Goal: Download file/media

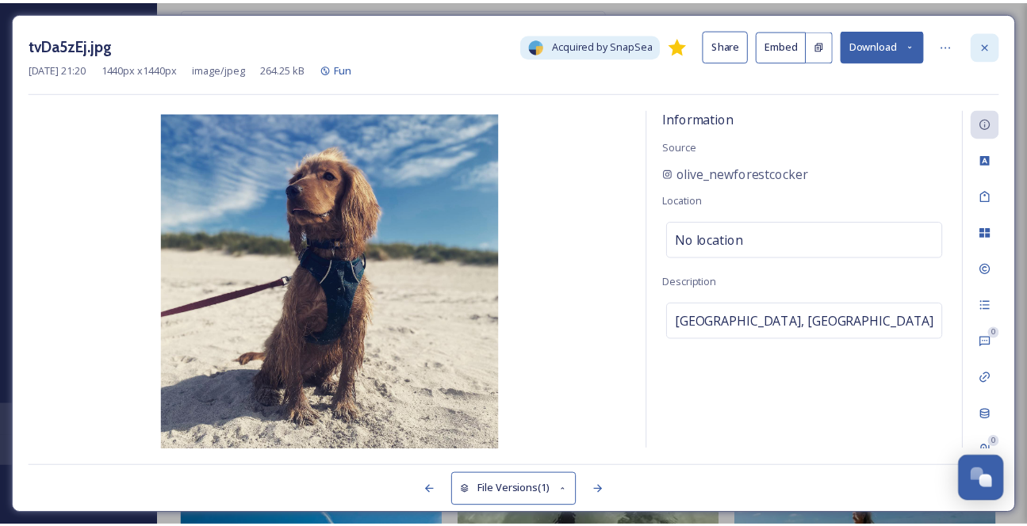
scroll to position [2382, 0]
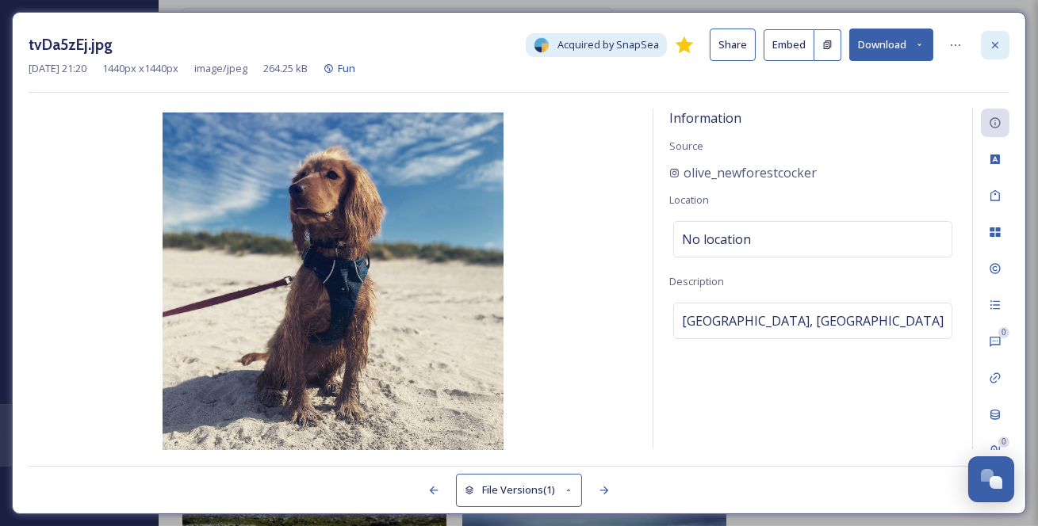
click at [997, 48] on icon at bounding box center [995, 45] width 13 height 13
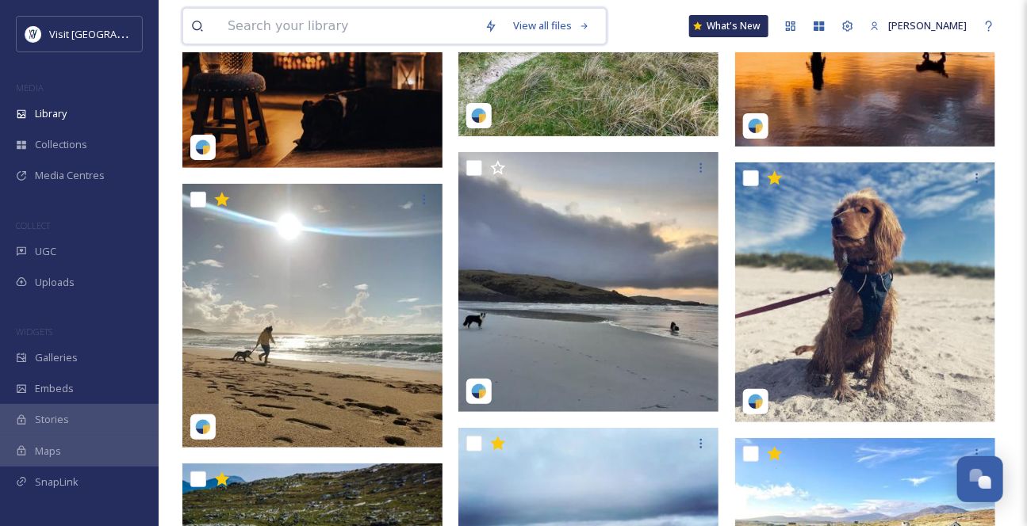
click at [328, 33] on input at bounding box center [348, 26] width 257 height 35
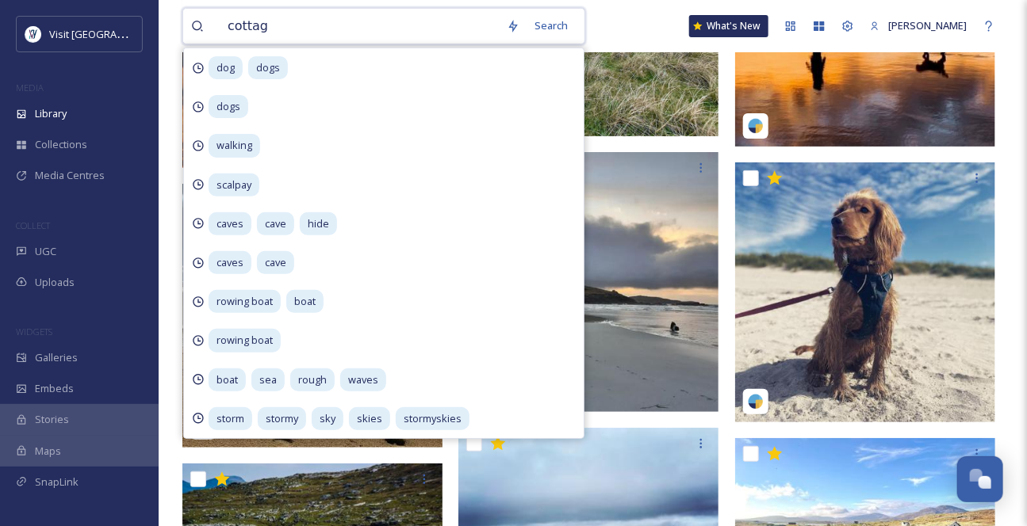
type input "cottage"
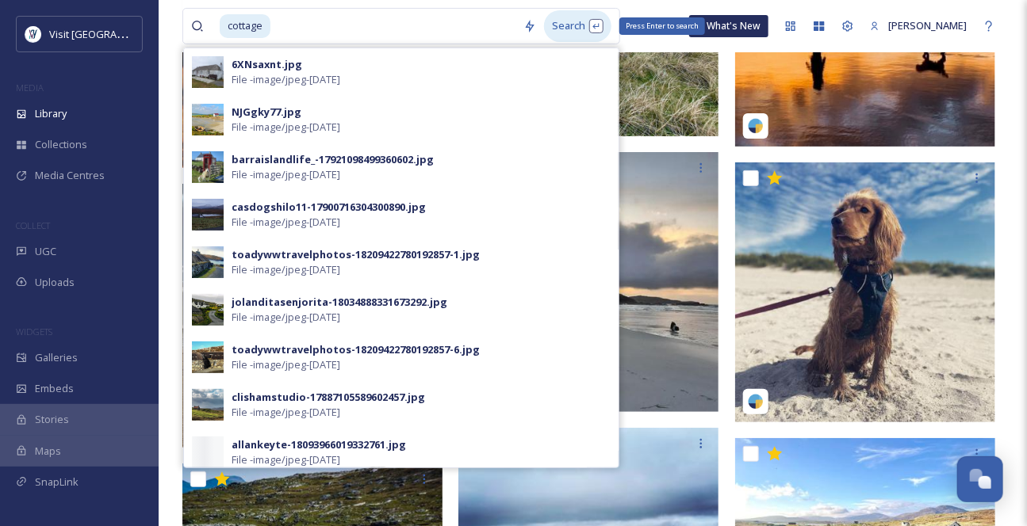
click at [576, 26] on div "Search Press Enter to search" at bounding box center [577, 25] width 67 height 31
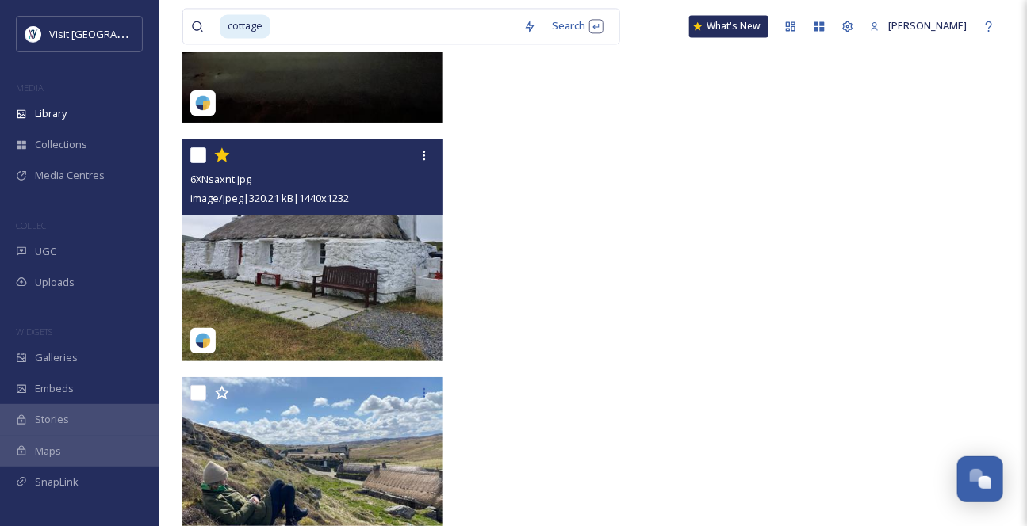
scroll to position [5756, 0]
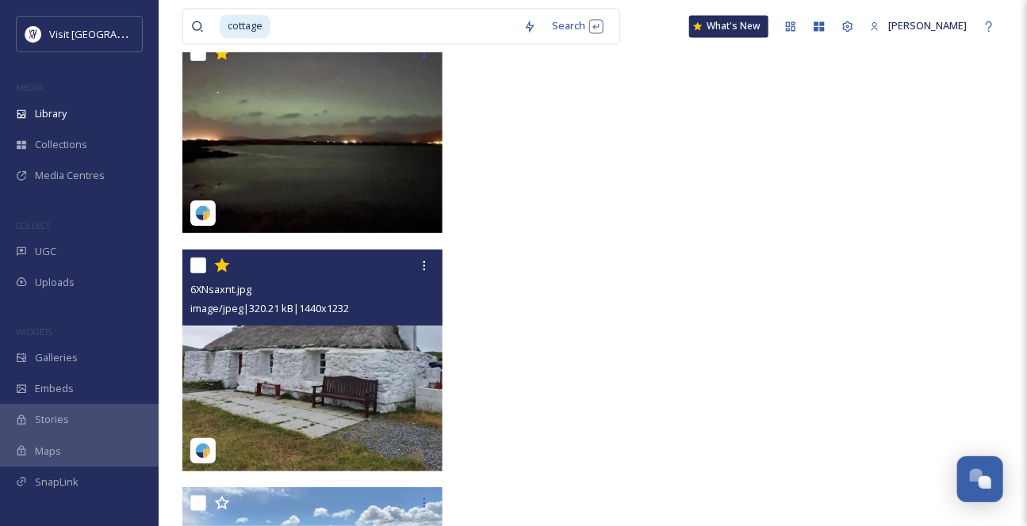
click at [358, 299] on div "6XNsaxnt.jpg" at bounding box center [314, 289] width 248 height 19
click at [354, 299] on div "6XNsaxnt.jpg" at bounding box center [314, 289] width 248 height 19
click at [304, 379] on img at bounding box center [312, 361] width 260 height 222
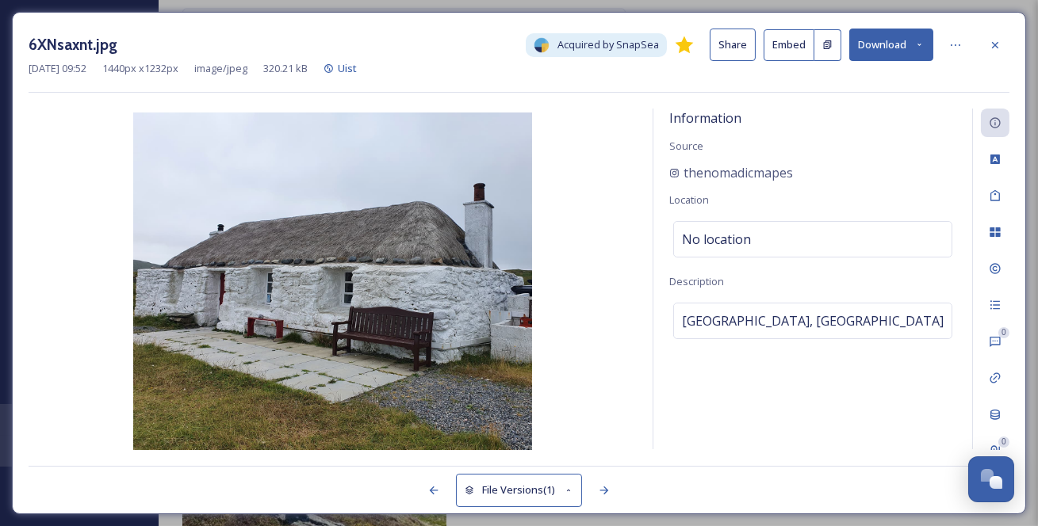
click at [920, 48] on icon at bounding box center [919, 45] width 10 height 10
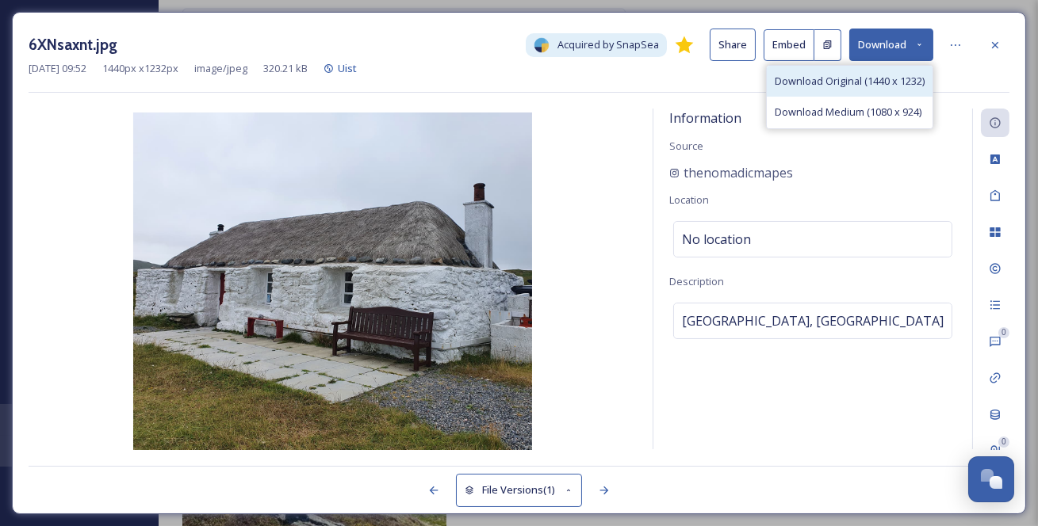
click at [888, 89] on span "Download Original (1440 x 1232)" at bounding box center [850, 81] width 150 height 15
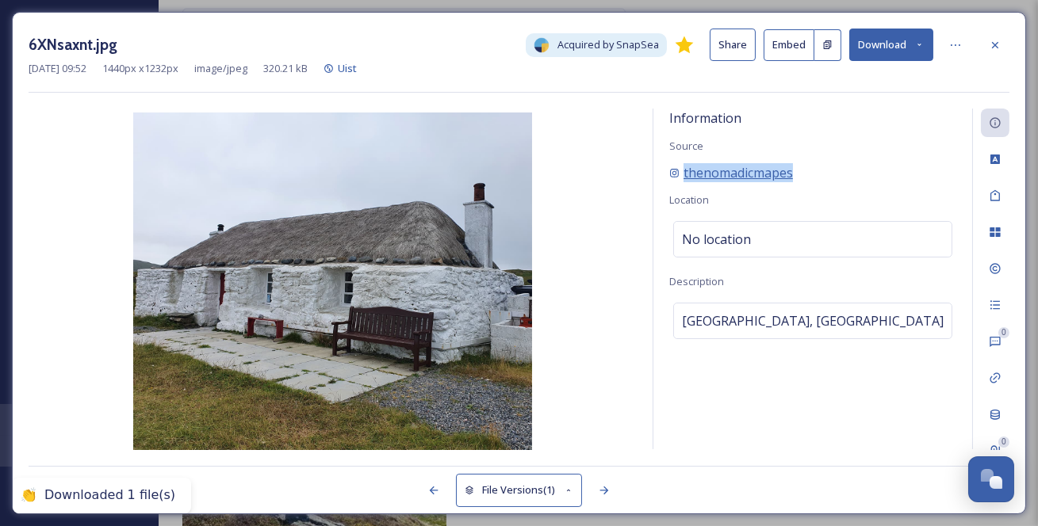
drag, startPoint x: 836, startPoint y: 198, endPoint x: 676, endPoint y: 189, distance: 160.4
click at [676, 182] on div "thenomadicmapes" at bounding box center [812, 172] width 287 height 19
copy span "thenomadicmapes"
drag, startPoint x: 990, startPoint y: 52, endPoint x: 977, endPoint y: 52, distance: 13.5
click at [990, 52] on icon at bounding box center [995, 45] width 13 height 13
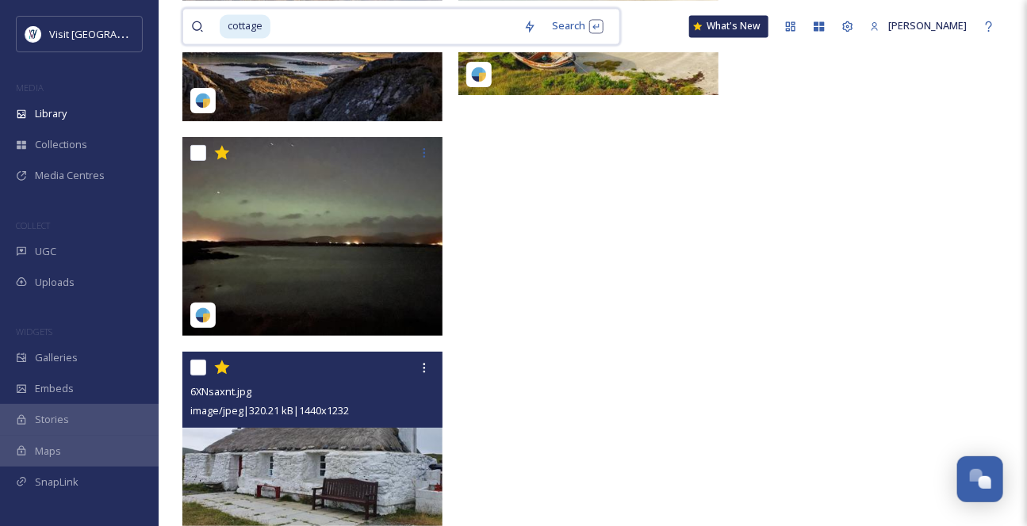
drag, startPoint x: 321, startPoint y: 28, endPoint x: 339, endPoint y: 8, distance: 26.9
click at [321, 28] on input at bounding box center [393, 26] width 243 height 35
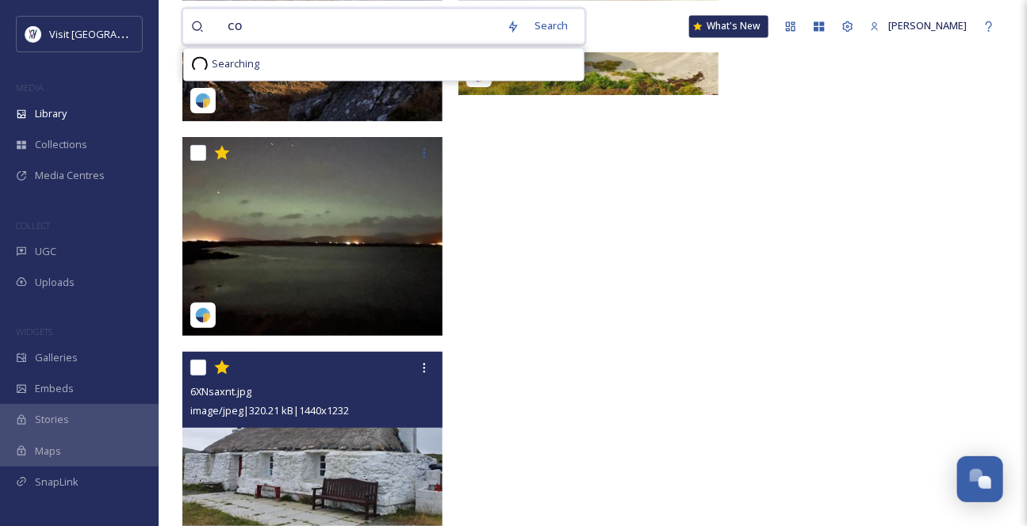
type input "c"
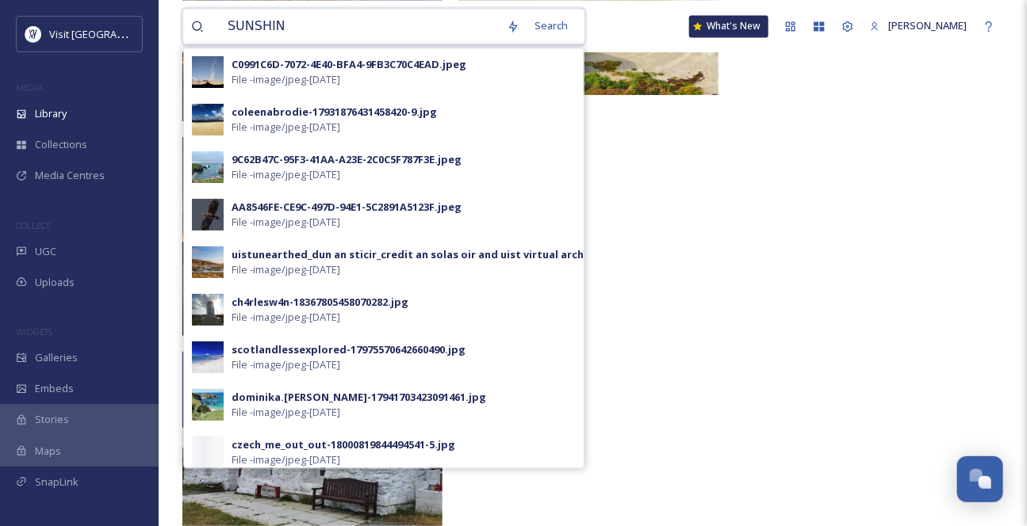
type input "SUNSHINE"
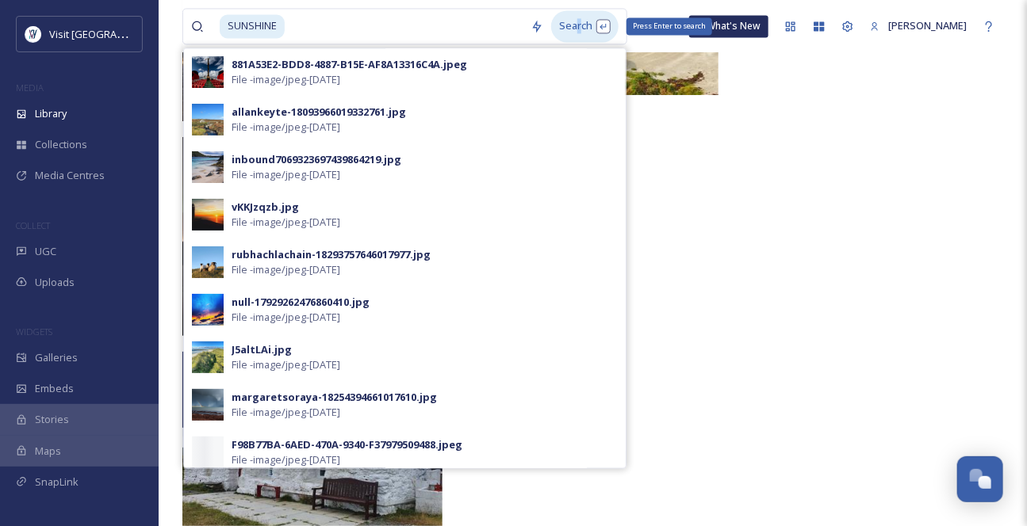
click at [591, 32] on div "Search Press Enter to search" at bounding box center [584, 25] width 67 height 31
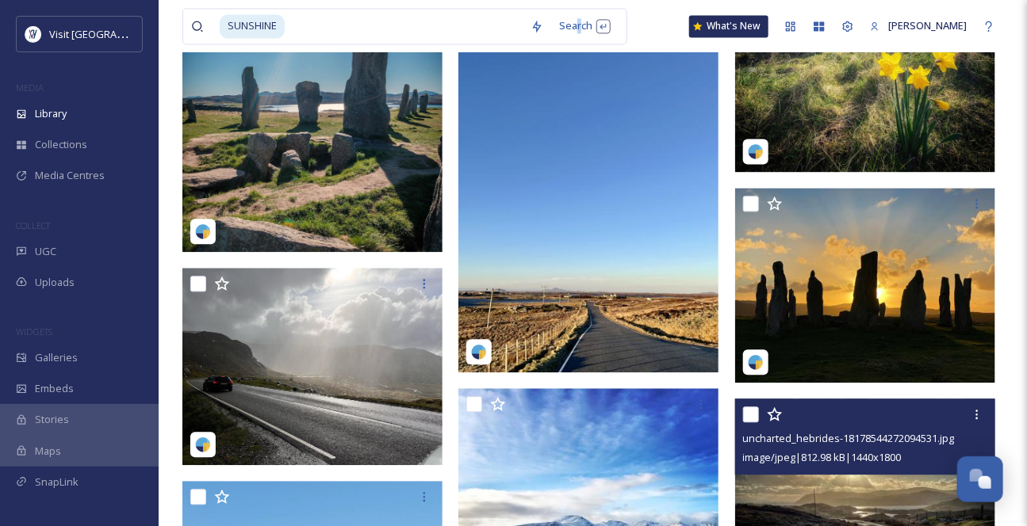
scroll to position [1118, 0]
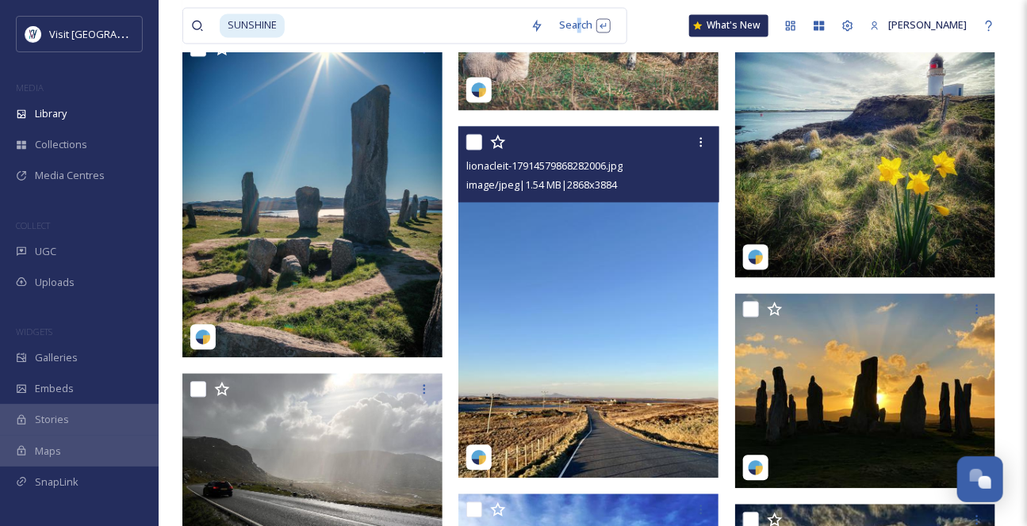
click at [632, 342] on img at bounding box center [588, 303] width 260 height 353
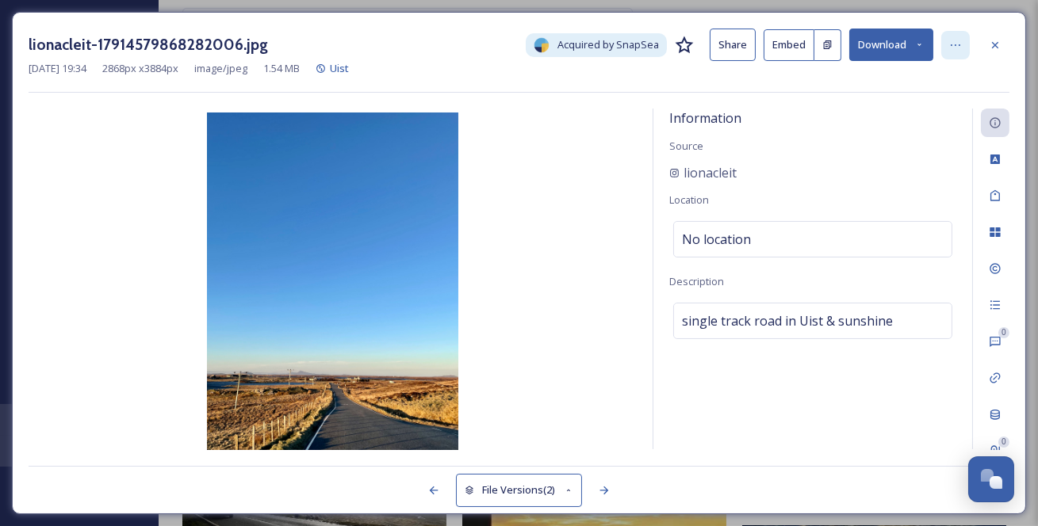
click at [958, 50] on icon at bounding box center [955, 45] width 13 height 13
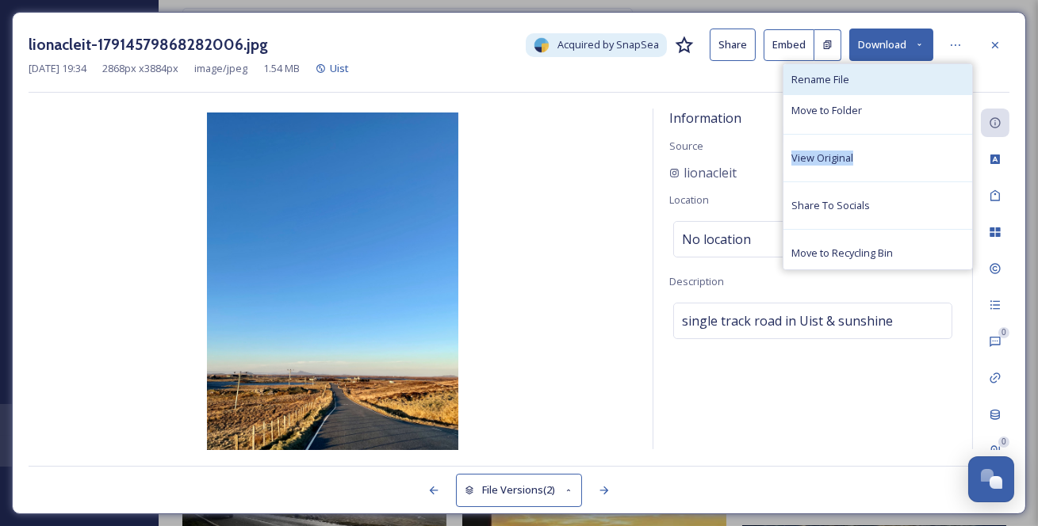
drag, startPoint x: 896, startPoint y: 163, endPoint x: 892, endPoint y: 90, distance: 72.3
click at [895, 105] on div "Rename File Move to Folder View Original Share To Socials Move to Recycling Bin" at bounding box center [877, 166] width 190 height 207
click at [897, 43] on button "Download" at bounding box center [891, 45] width 84 height 33
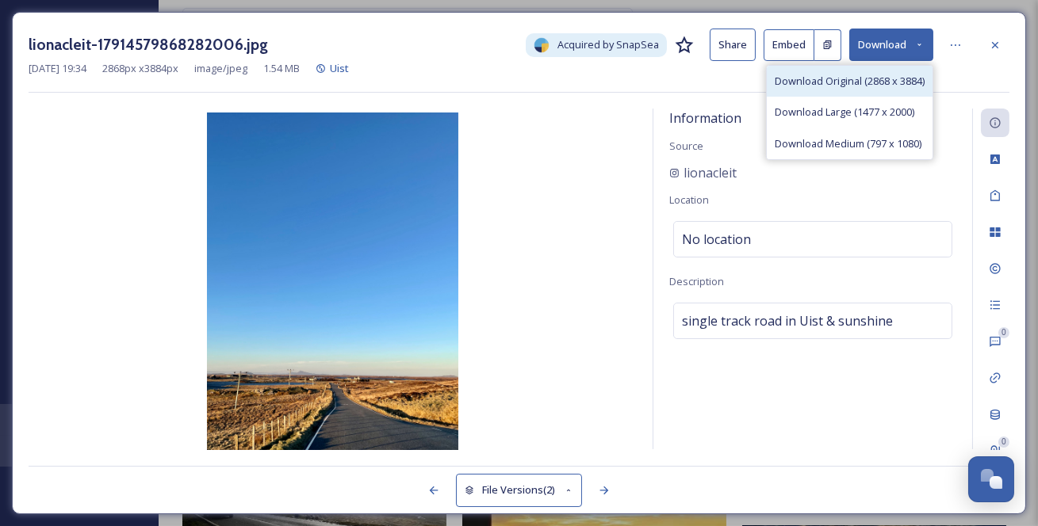
click at [855, 89] on span "Download Original (2868 x 3884)" at bounding box center [850, 81] width 150 height 15
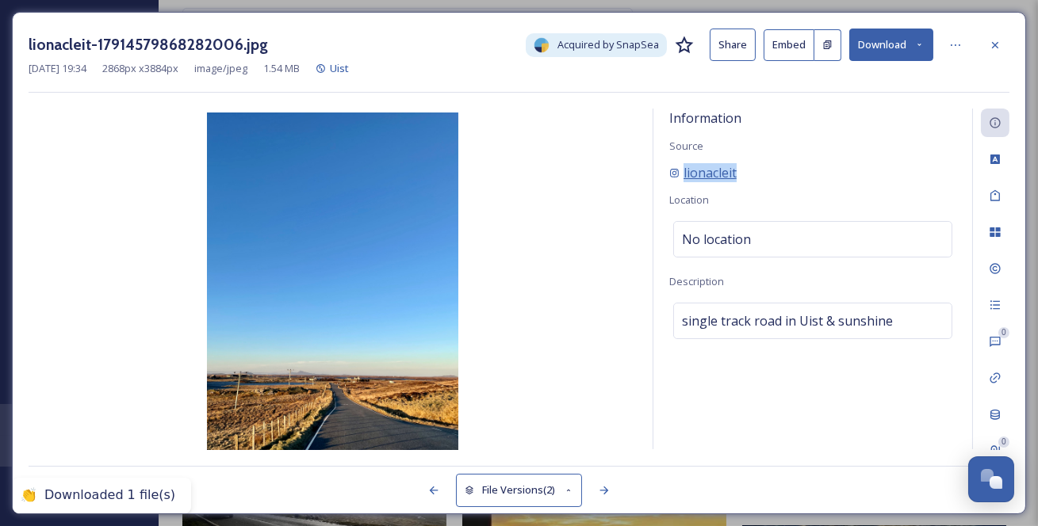
drag, startPoint x: 777, startPoint y: 195, endPoint x: 681, endPoint y: 195, distance: 95.9
click at [681, 182] on div "lionacleit" at bounding box center [812, 172] width 287 height 19
copy span "lionacleit"
click at [985, 50] on div at bounding box center [995, 45] width 29 height 29
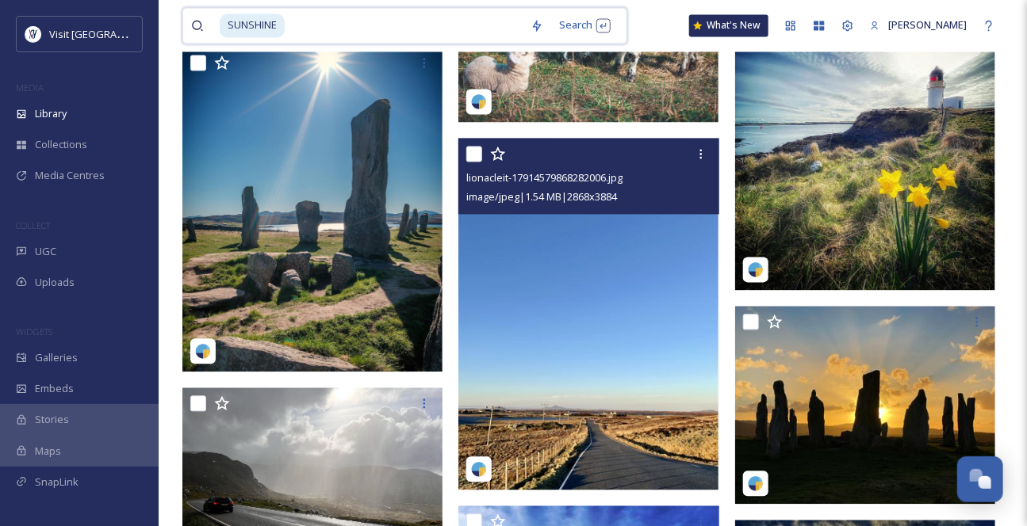
click at [335, 33] on input at bounding box center [404, 26] width 236 height 35
type input "S"
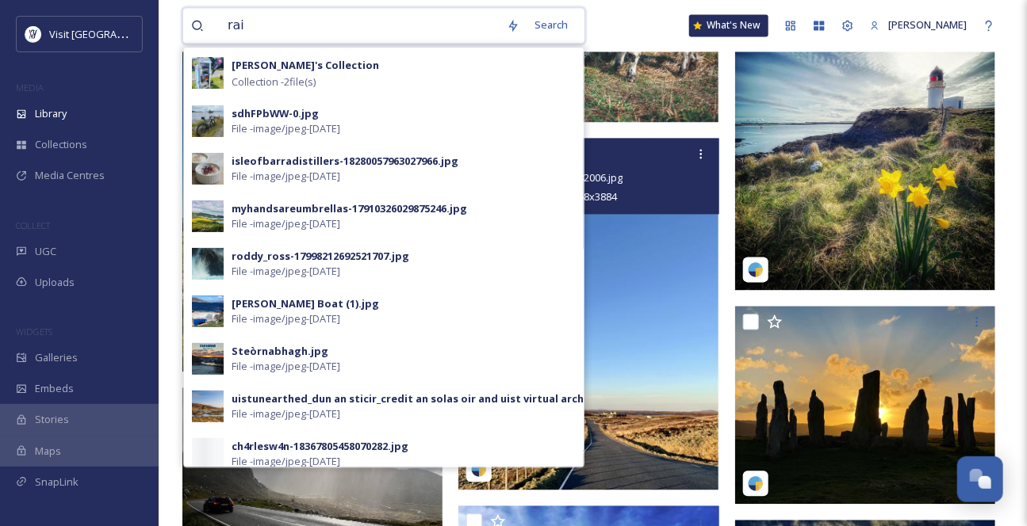
type input "rain"
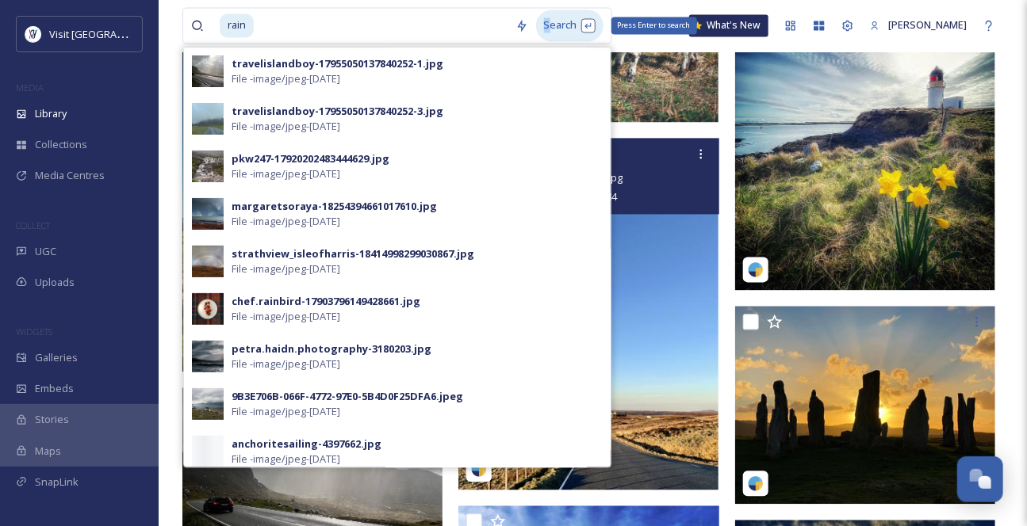
click at [552, 26] on div "Search Press Enter to search" at bounding box center [569, 25] width 67 height 31
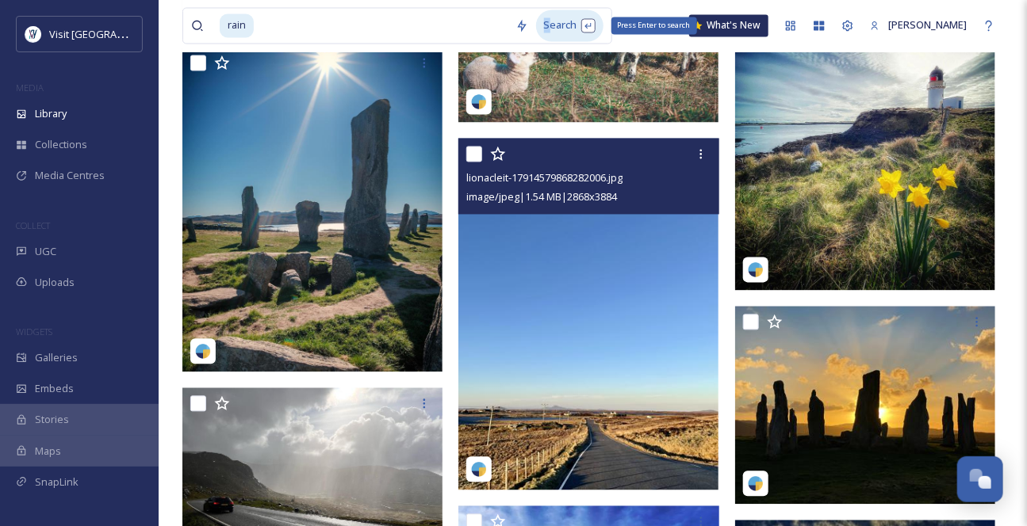
click at [552, 26] on div "Search Press Enter to search" at bounding box center [569, 25] width 67 height 31
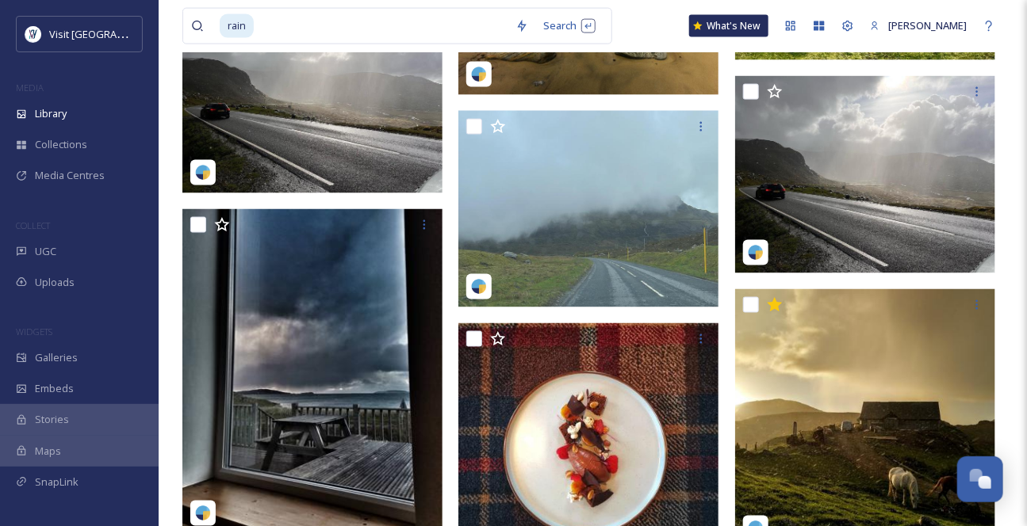
scroll to position [936, 0]
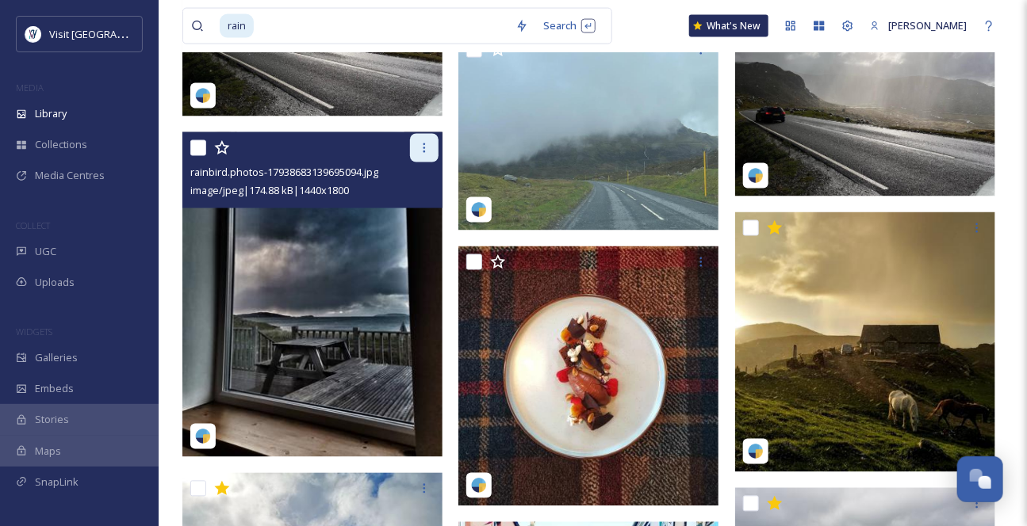
click at [424, 153] on icon at bounding box center [424, 148] width 2 height 10
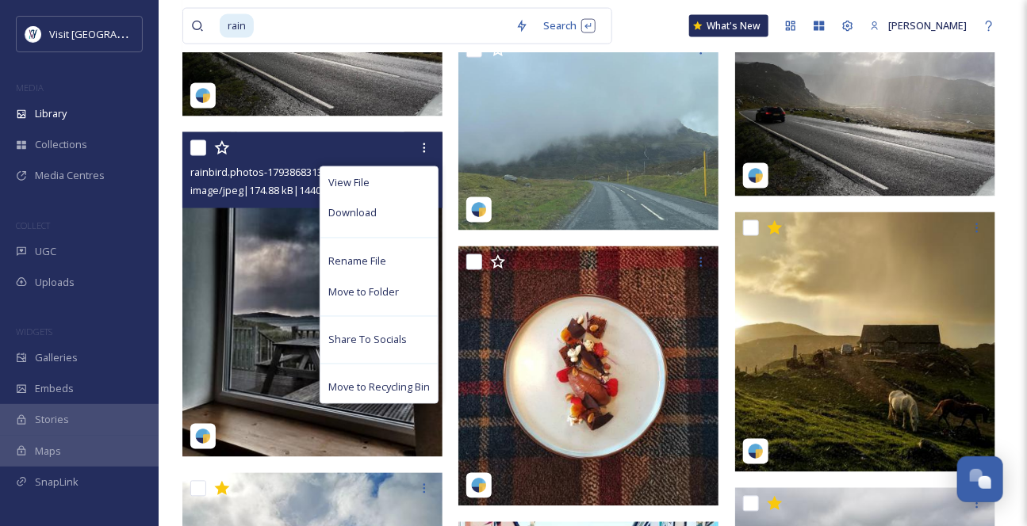
click at [396, 229] on div "Download" at bounding box center [378, 213] width 117 height 31
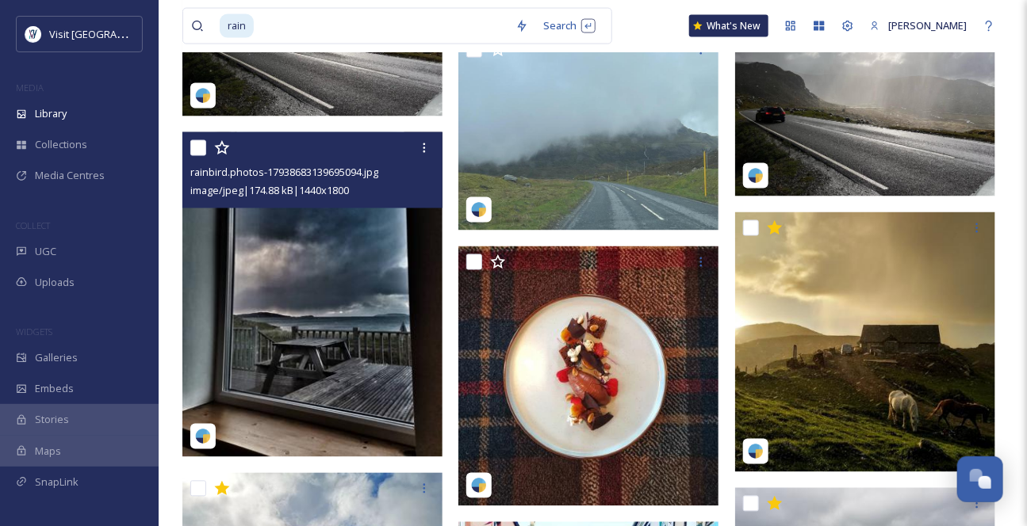
click at [327, 325] on img at bounding box center [312, 294] width 260 height 325
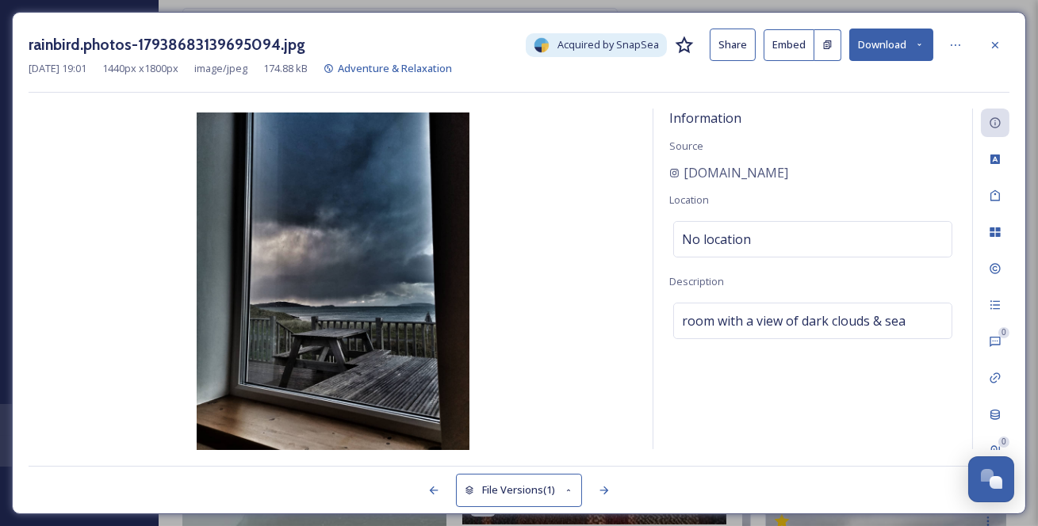
click at [914, 48] on icon at bounding box center [919, 45] width 10 height 10
click at [916, 45] on icon at bounding box center [919, 45] width 10 height 10
drag, startPoint x: 819, startPoint y: 201, endPoint x: 706, endPoint y: 197, distance: 113.5
click at [681, 182] on div "[DOMAIN_NAME]" at bounding box center [812, 172] width 287 height 19
copy span "[DOMAIN_NAME]"
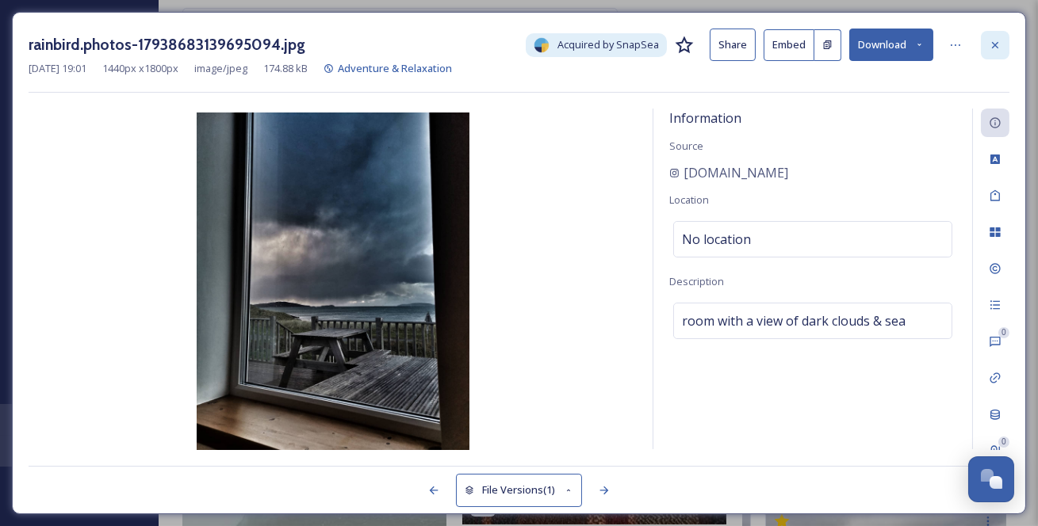
click at [1004, 48] on div at bounding box center [995, 45] width 29 height 29
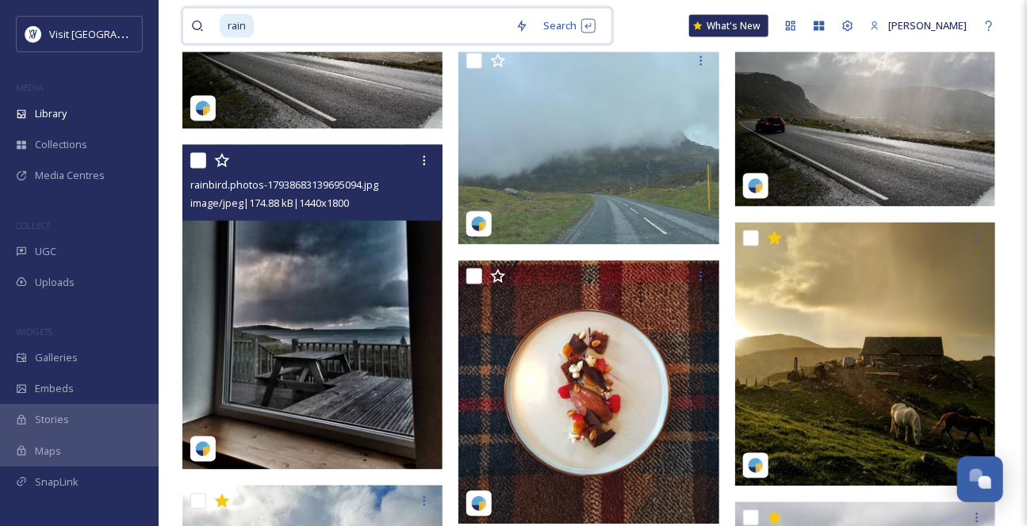
click at [325, 37] on input at bounding box center [381, 26] width 252 height 35
type input "r"
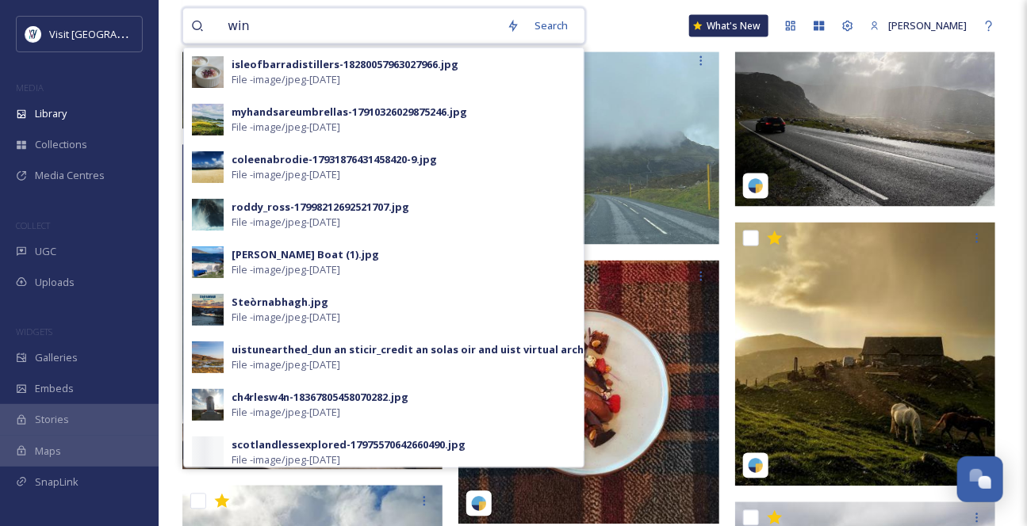
type input "wind"
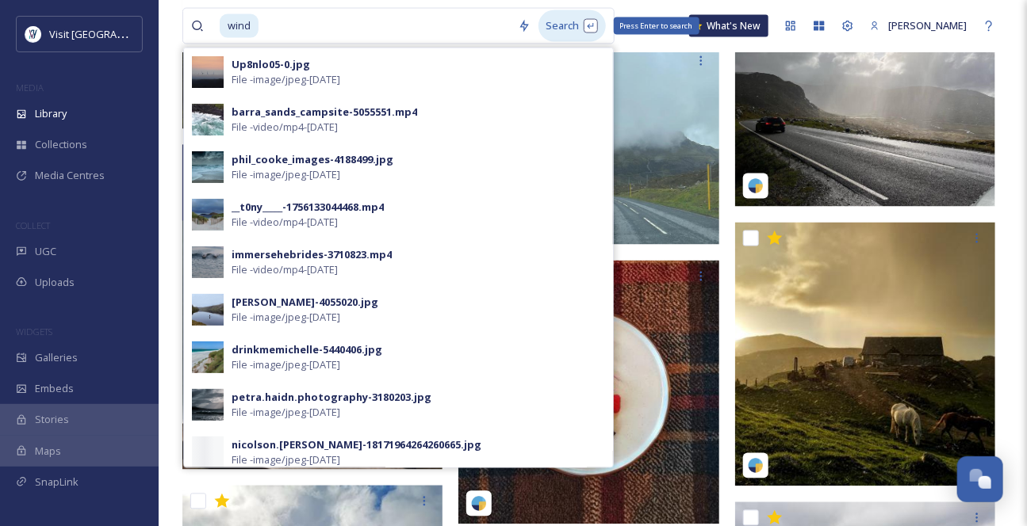
click at [559, 23] on div "Search Press Enter to search" at bounding box center [571, 25] width 67 height 31
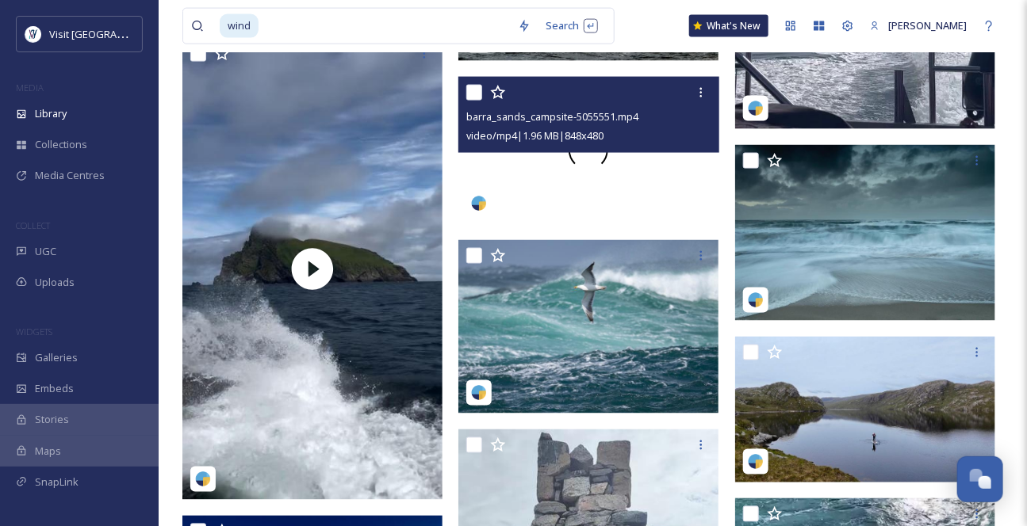
scroll to position [870, 0]
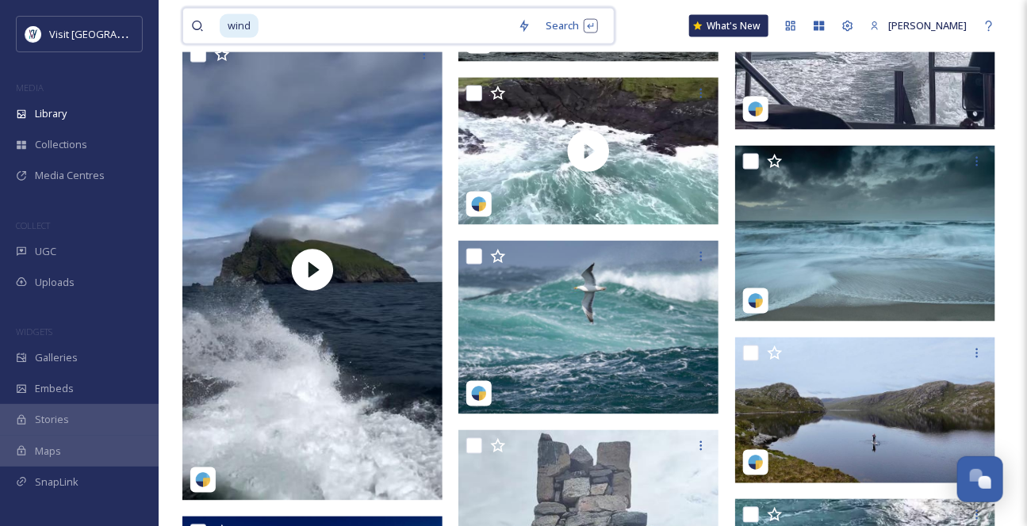
drag, startPoint x: 365, startPoint y: 41, endPoint x: 355, endPoint y: 29, distance: 15.2
click at [356, 32] on input at bounding box center [385, 26] width 250 height 35
type input "windy"
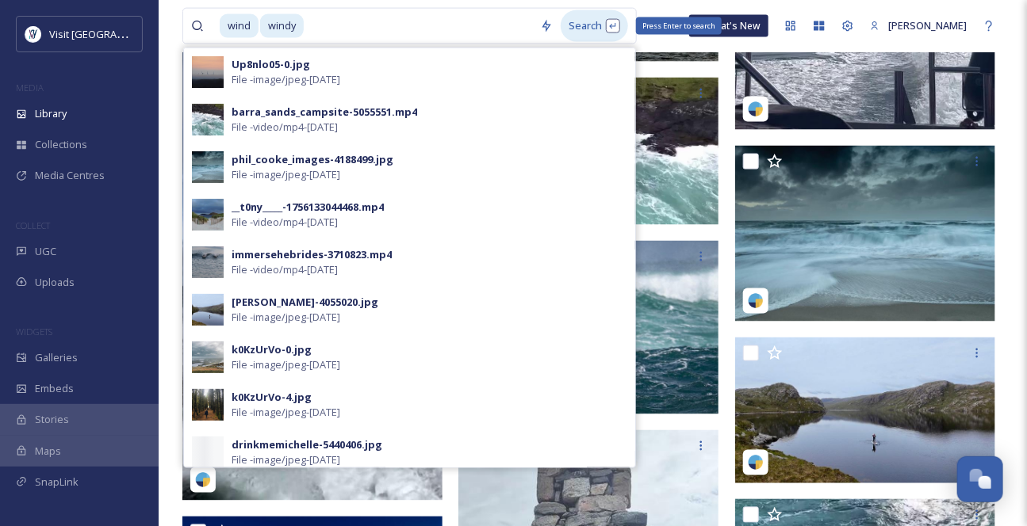
click at [593, 28] on div "Search Press Enter to search" at bounding box center [594, 25] width 67 height 31
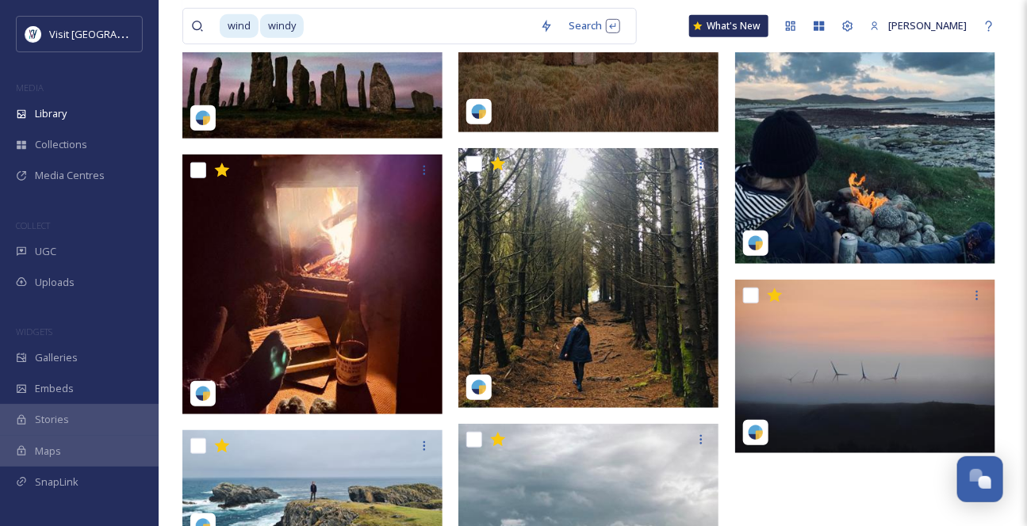
scroll to position [2372, 0]
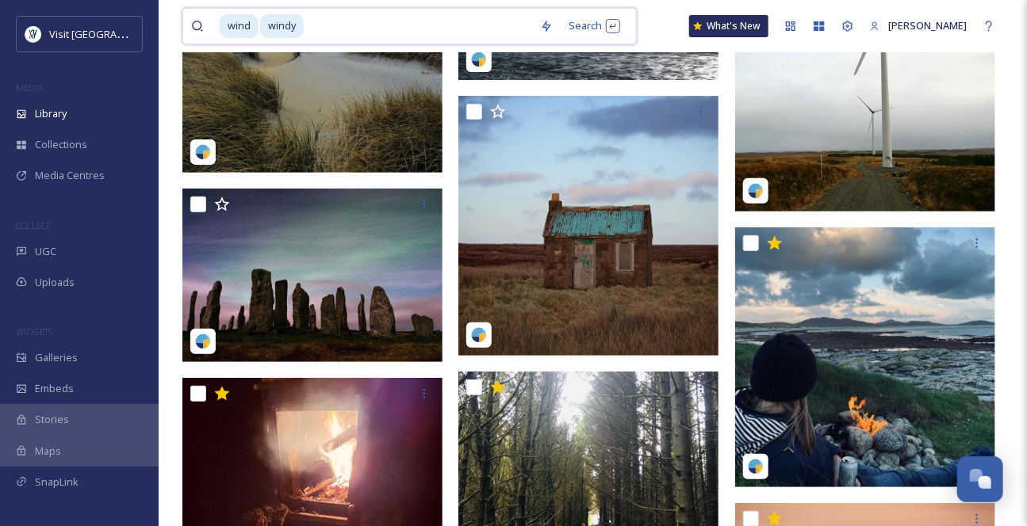
click at [365, 34] on input at bounding box center [418, 26] width 227 height 35
type input "waves"
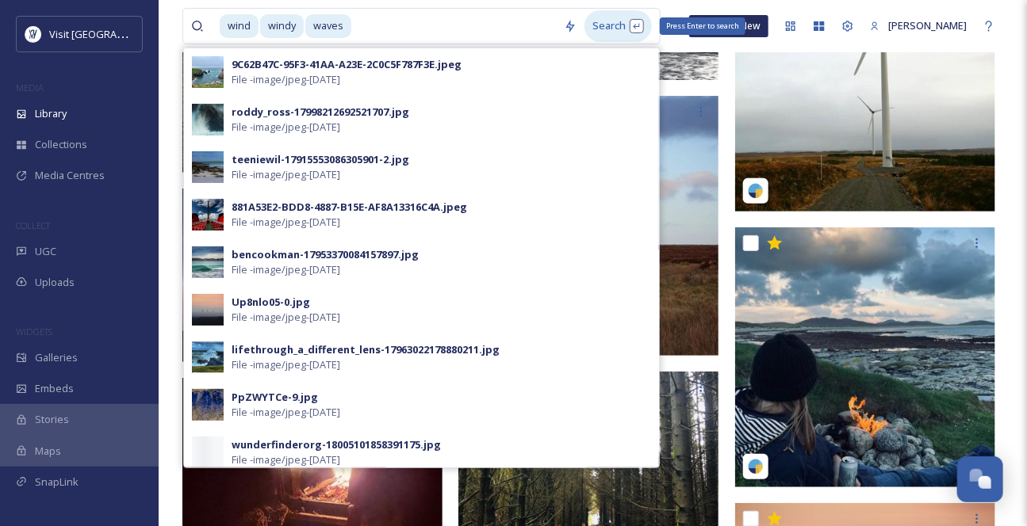
click at [606, 25] on div "Search Press Enter to search" at bounding box center [617, 25] width 67 height 31
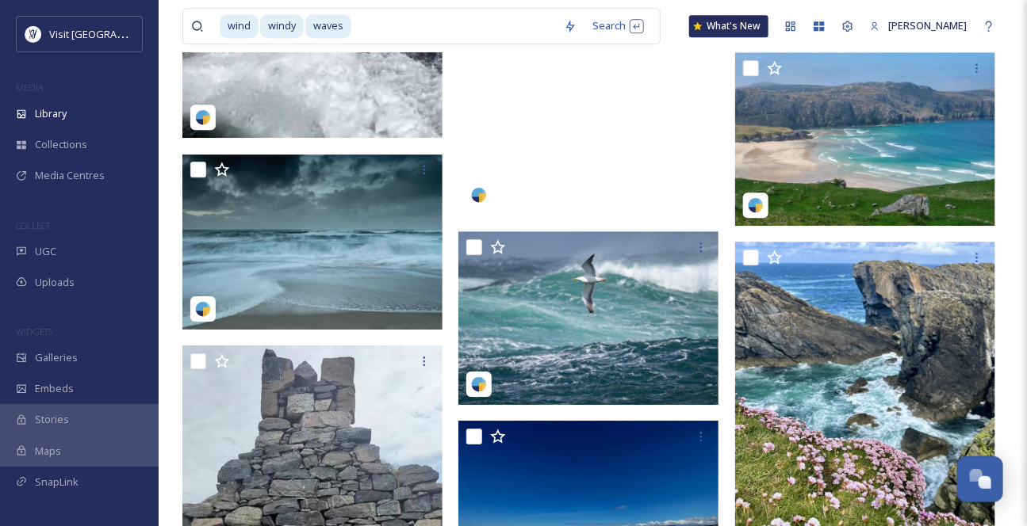
scroll to position [1729, 0]
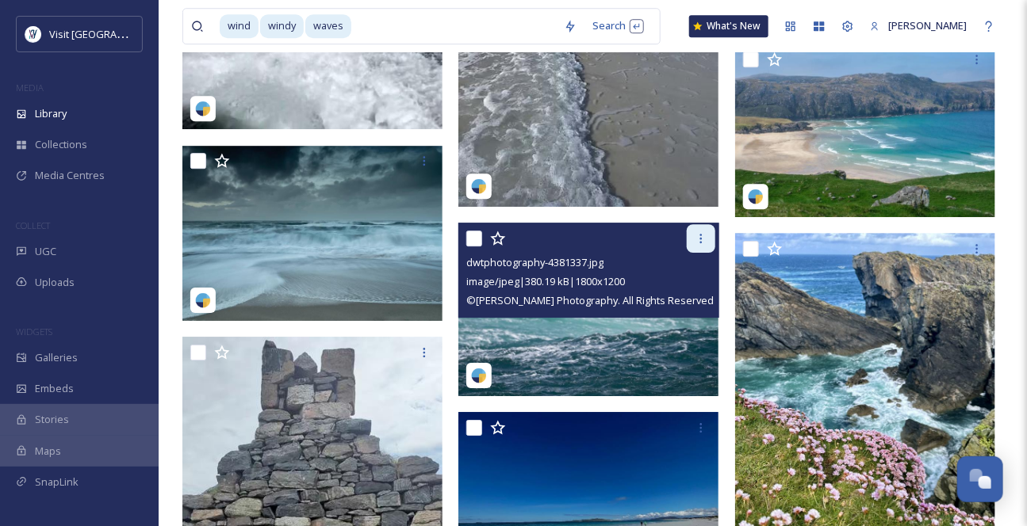
click at [695, 245] on icon at bounding box center [700, 238] width 13 height 13
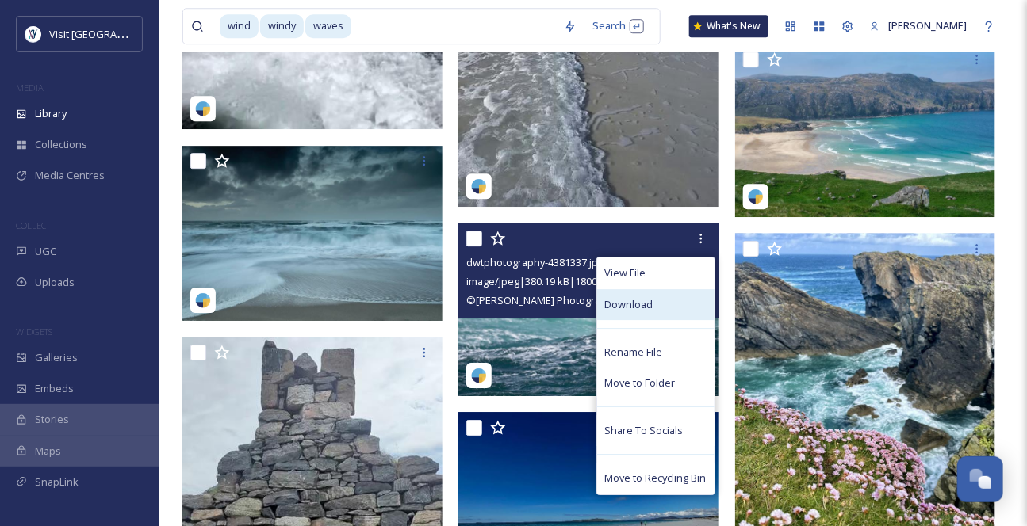
click at [645, 320] on div "Download" at bounding box center [655, 304] width 117 height 31
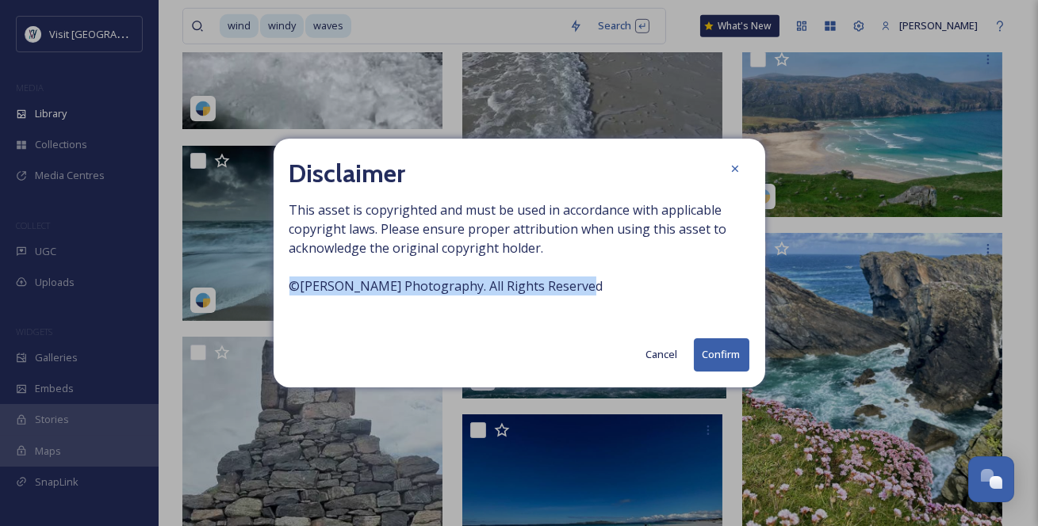
drag, startPoint x: 640, startPoint y: 308, endPoint x: 281, endPoint y: 311, distance: 359.1
click at [281, 311] on div "Disclaimer This asset is copyrighted and must be used in accordance with applic…" at bounding box center [520, 263] width 492 height 248
copy span "© [PERSON_NAME] Photography. All Rights Reserved"
click at [729, 371] on button "Confirm" at bounding box center [721, 355] width 55 height 33
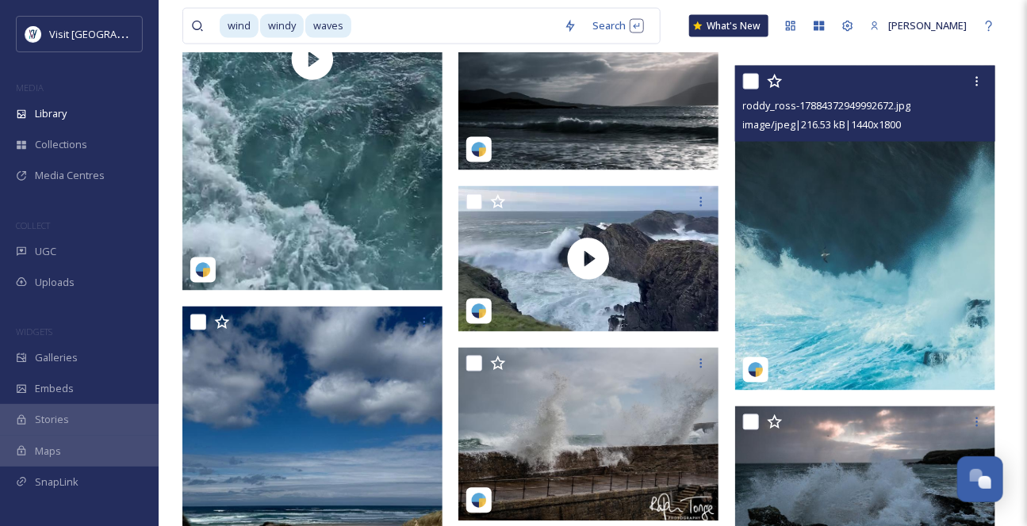
scroll to position [3315, 0]
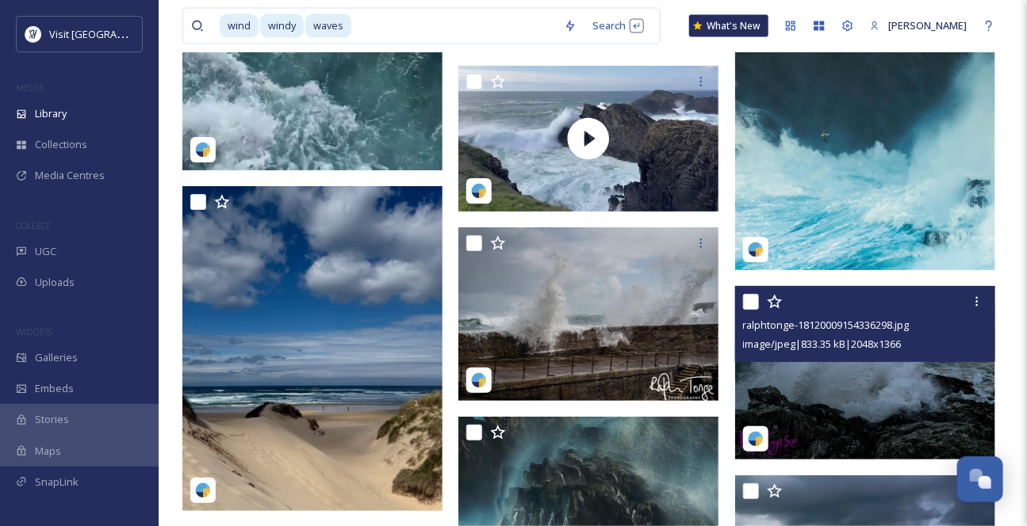
click at [901, 352] on span "image/jpeg | 833.35 kB | 2048 x 1366" at bounding box center [822, 345] width 159 height 14
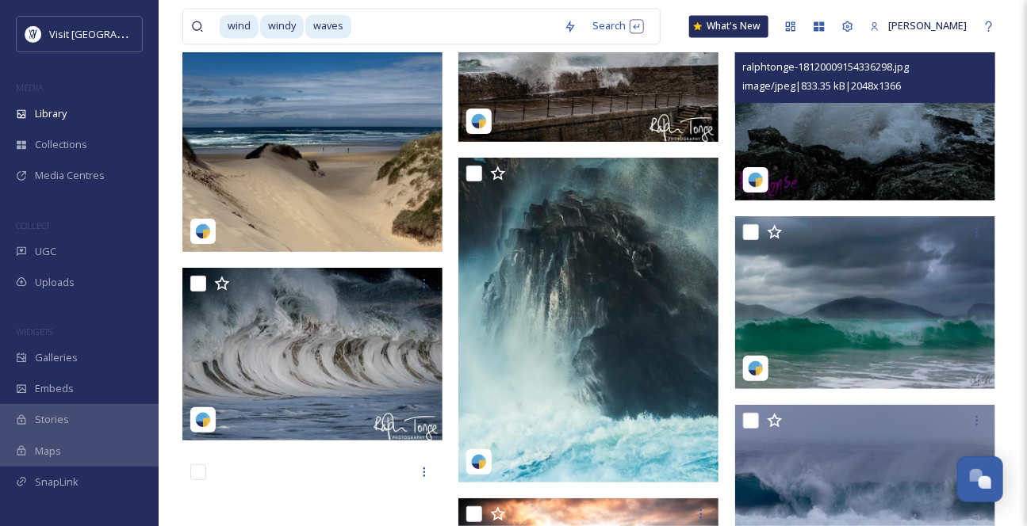
scroll to position [3603, 0]
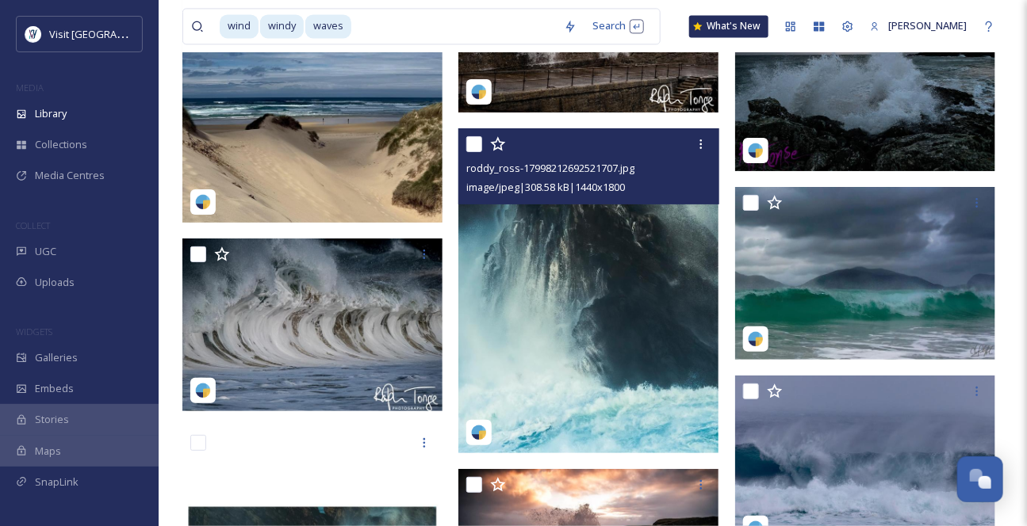
click at [629, 278] on img at bounding box center [588, 290] width 260 height 325
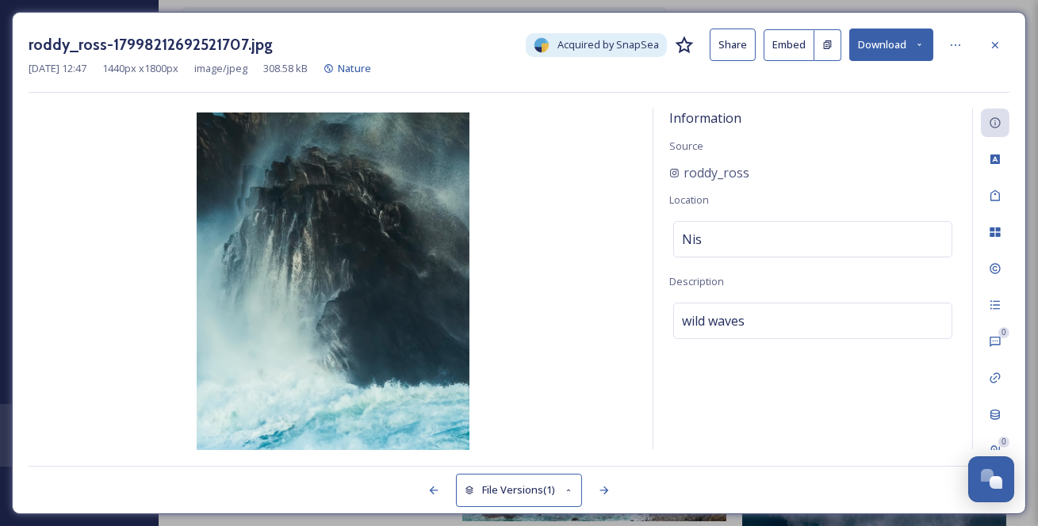
click at [998, 52] on icon at bounding box center [995, 45] width 13 height 13
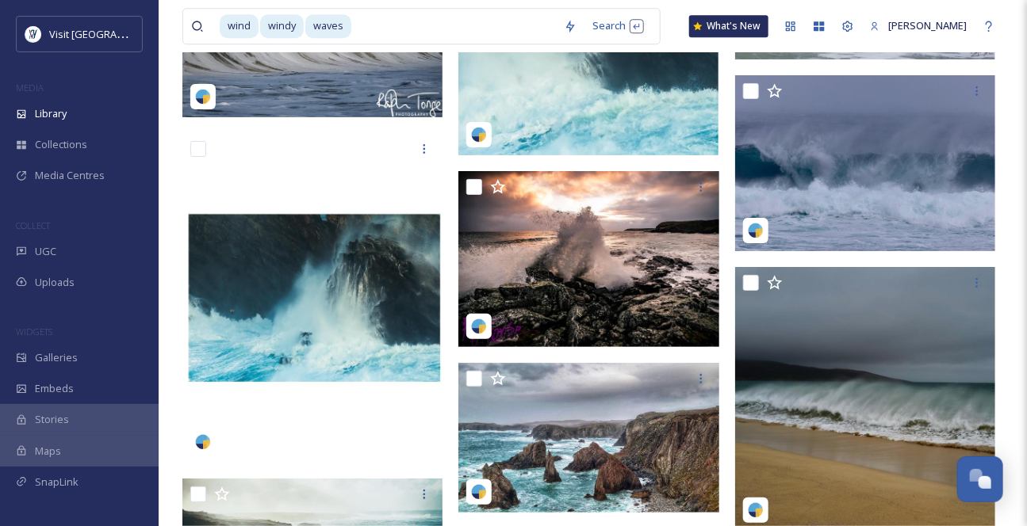
scroll to position [3964, 0]
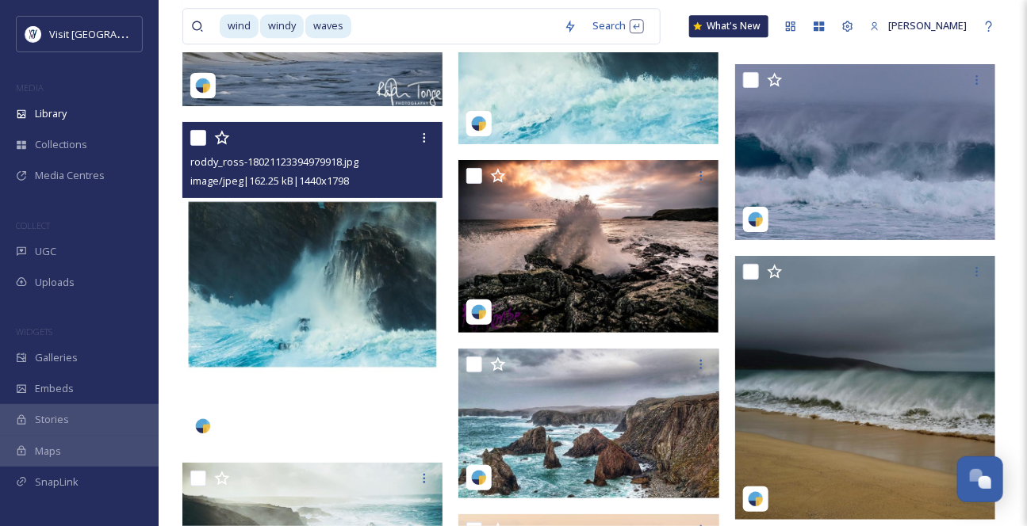
click at [394, 346] on img at bounding box center [312, 284] width 260 height 325
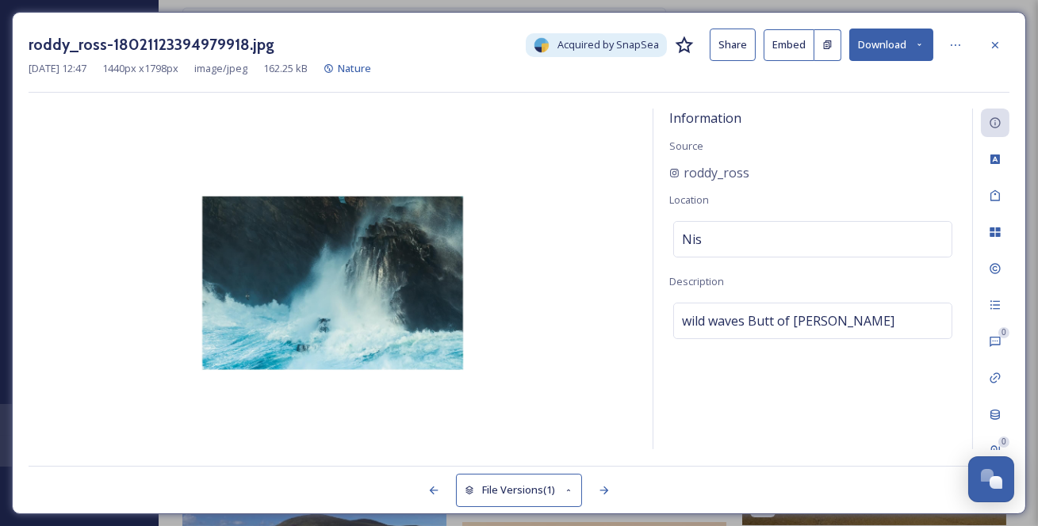
click at [995, 49] on icon at bounding box center [995, 45] width 13 height 13
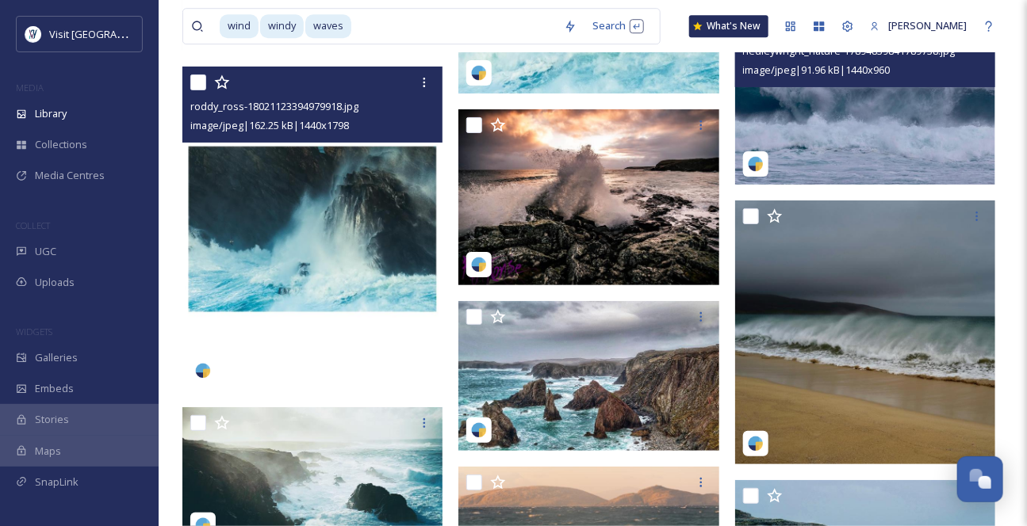
scroll to position [4035, 0]
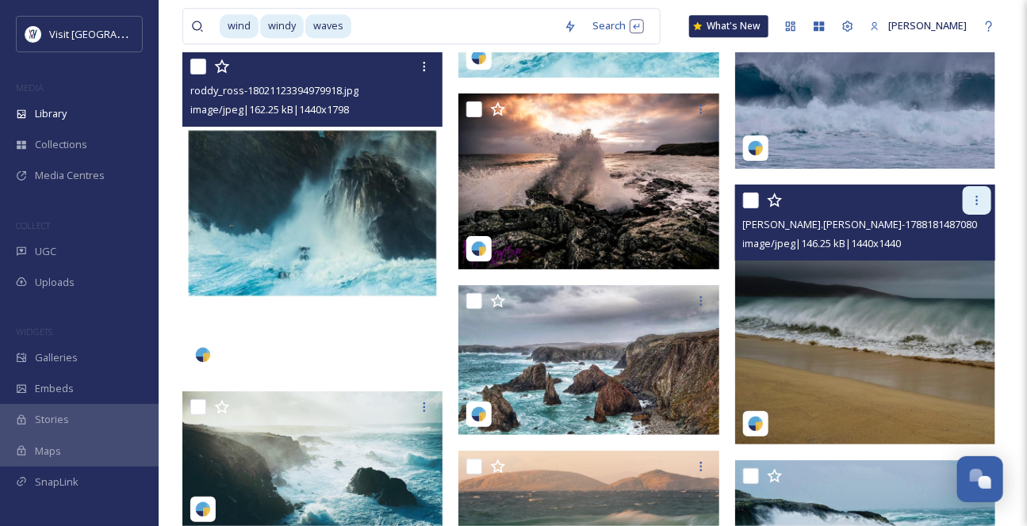
click at [970, 207] on icon at bounding box center [976, 200] width 13 height 13
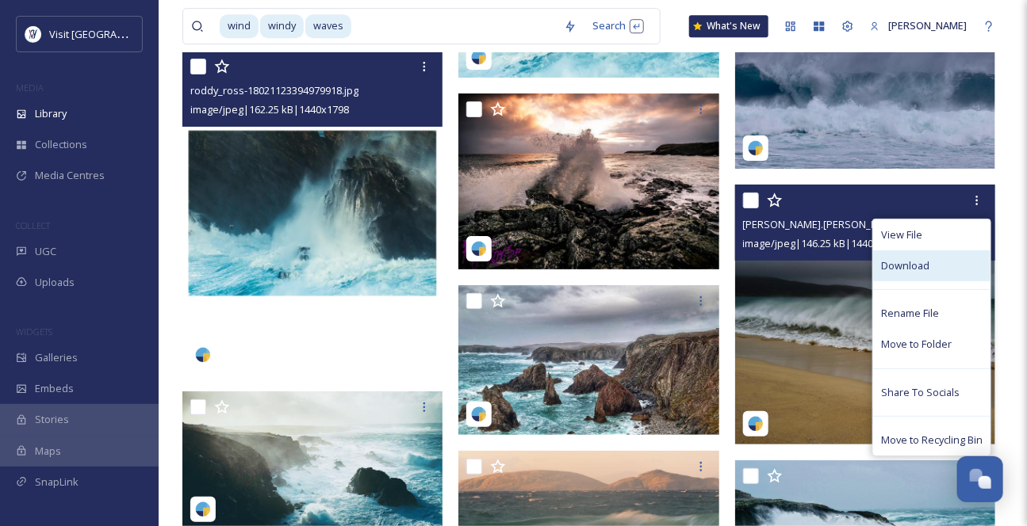
click at [939, 281] on div "Download" at bounding box center [931, 266] width 117 height 31
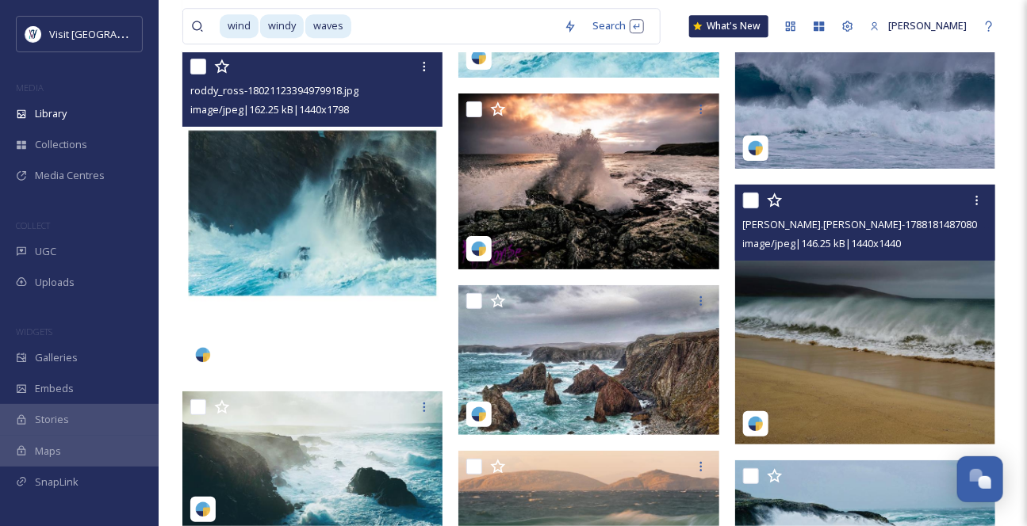
click at [943, 335] on img at bounding box center [865, 315] width 260 height 260
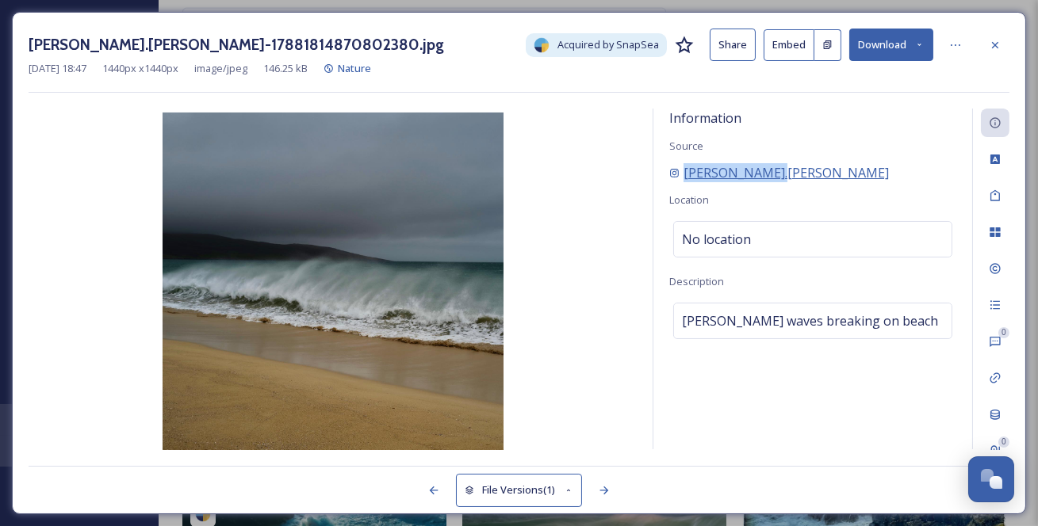
drag, startPoint x: 820, startPoint y: 195, endPoint x: 686, endPoint y: 197, distance: 134.0
click at [686, 182] on div "[PERSON_NAME].[PERSON_NAME]" at bounding box center [812, 172] width 287 height 19
copy span "[PERSON_NAME].[PERSON_NAME]"
click at [997, 44] on icon at bounding box center [995, 45] width 13 height 13
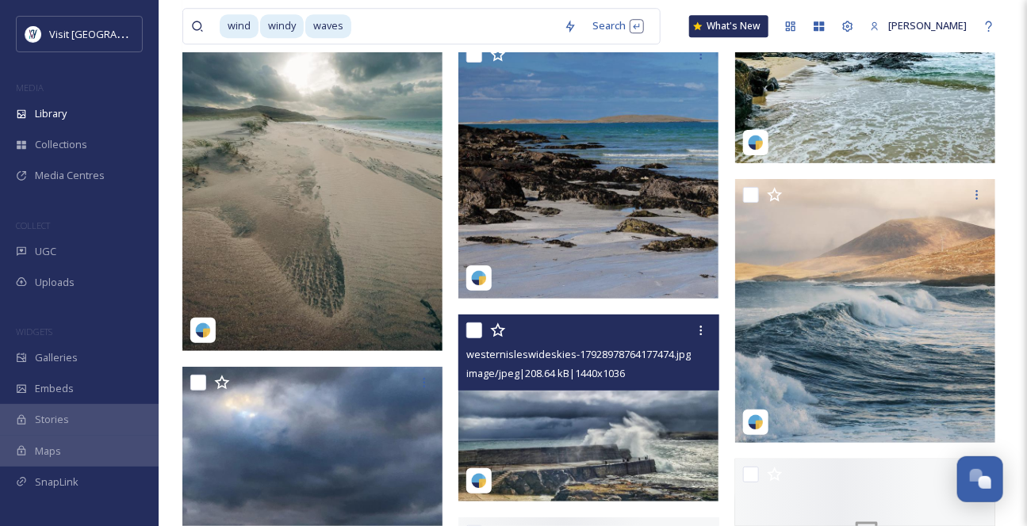
scroll to position [6342, 0]
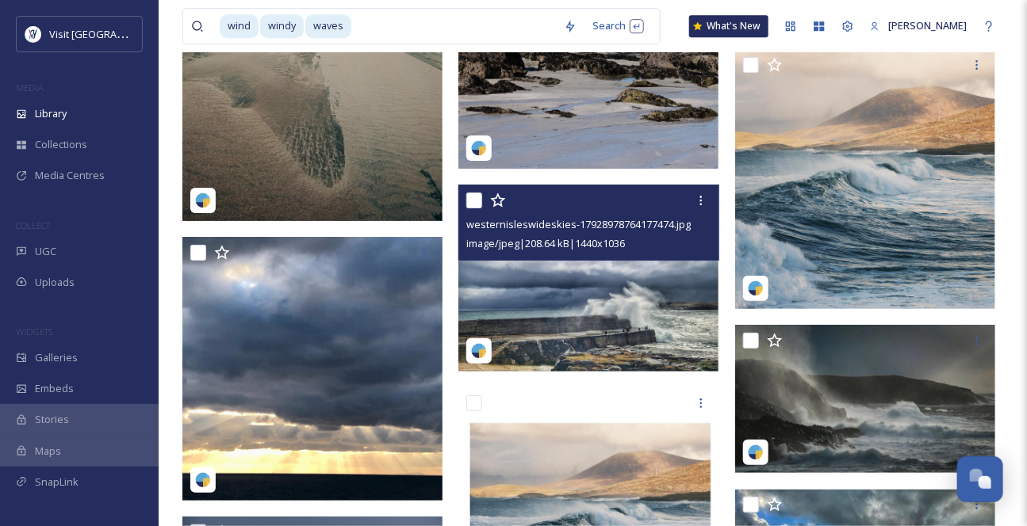
click at [681, 292] on img at bounding box center [588, 278] width 260 height 187
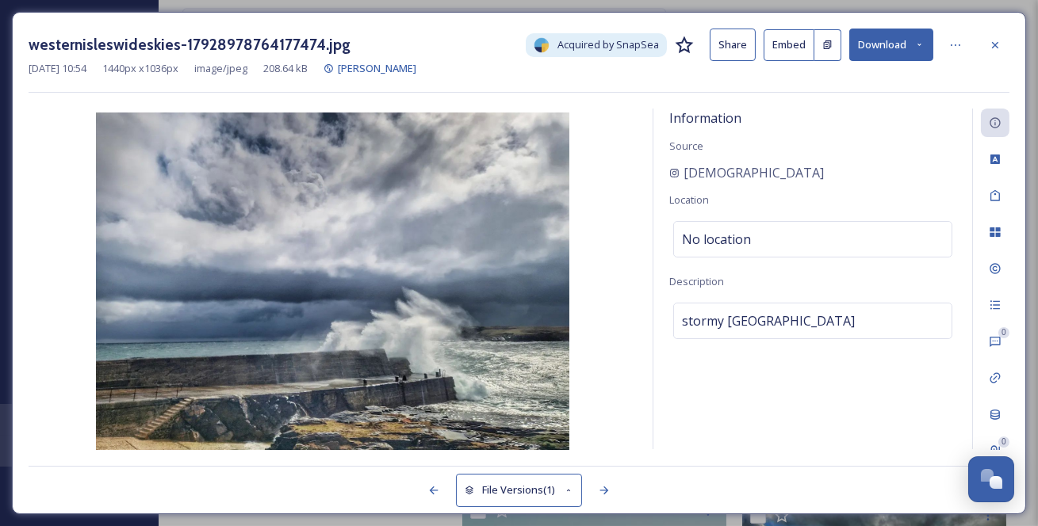
click at [919, 44] on icon at bounding box center [919, 45] width 10 height 10
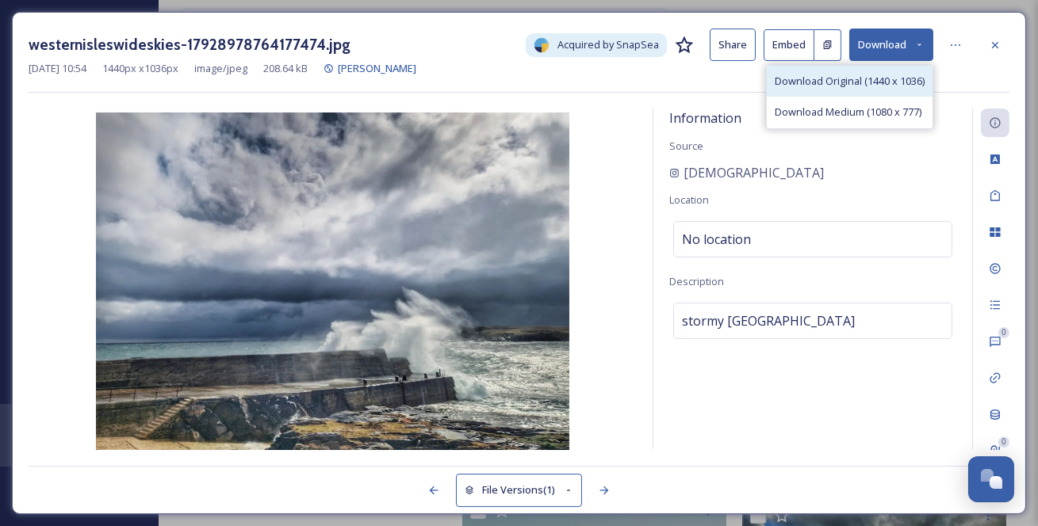
click at [881, 87] on span "Download Original (1440 x 1036)" at bounding box center [850, 81] width 150 height 15
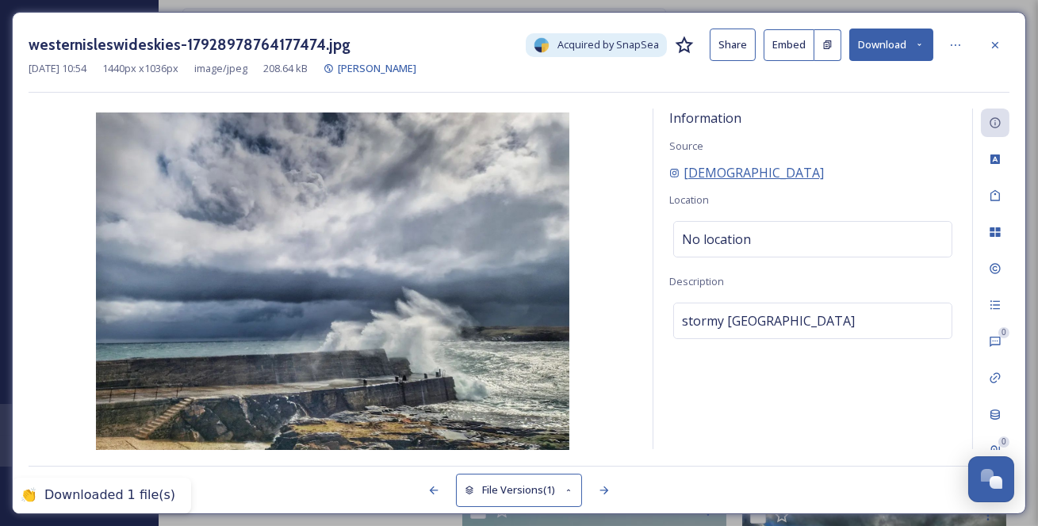
drag, startPoint x: 894, startPoint y: 191, endPoint x: 683, endPoint y: 193, distance: 211.7
click at [683, 182] on div "[DEMOGRAPHIC_DATA]" at bounding box center [812, 172] width 287 height 19
copy span "[DEMOGRAPHIC_DATA]"
click at [994, 44] on icon at bounding box center [995, 45] width 13 height 13
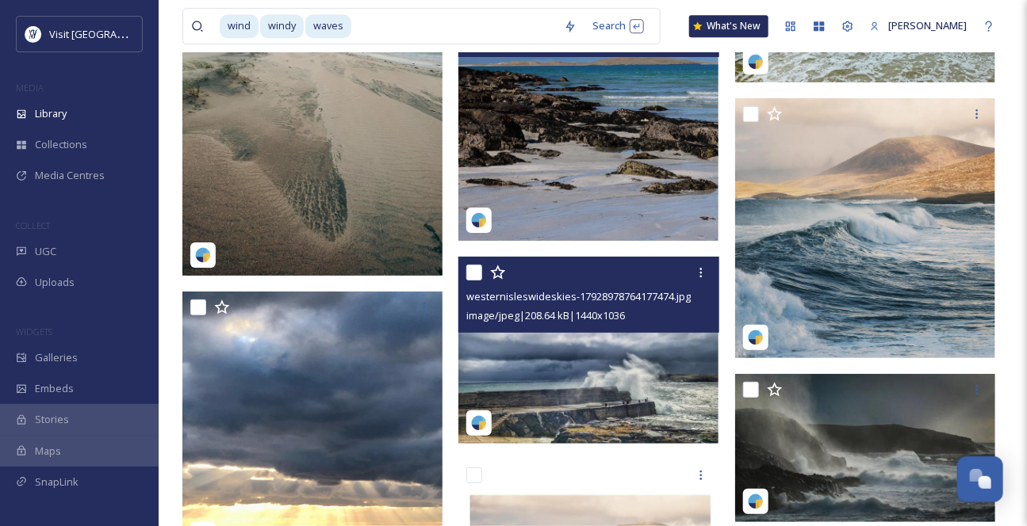
scroll to position [6270, 0]
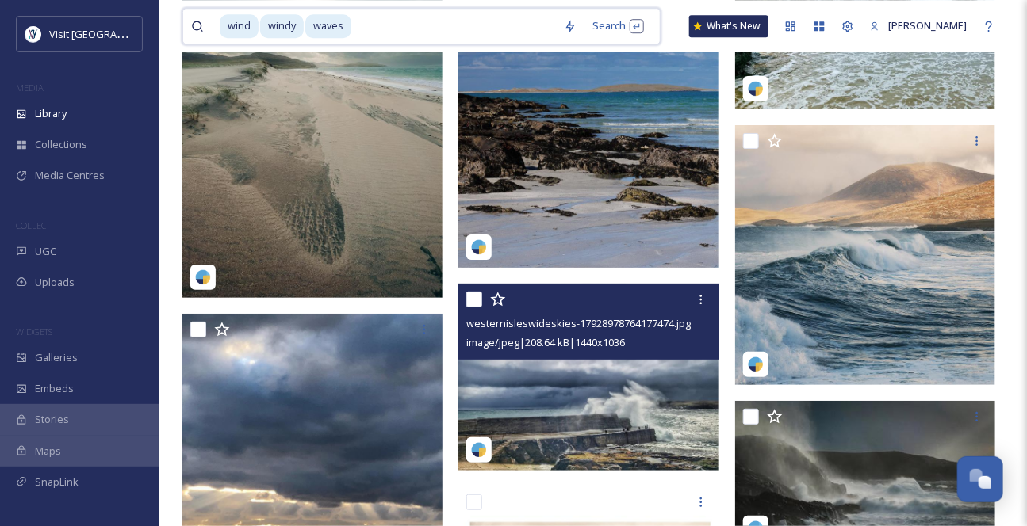
drag, startPoint x: 384, startPoint y: 30, endPoint x: 281, endPoint y: 28, distance: 102.3
click at [281, 28] on div "wind windy waves" at bounding box center [388, 26] width 336 height 35
type input "w"
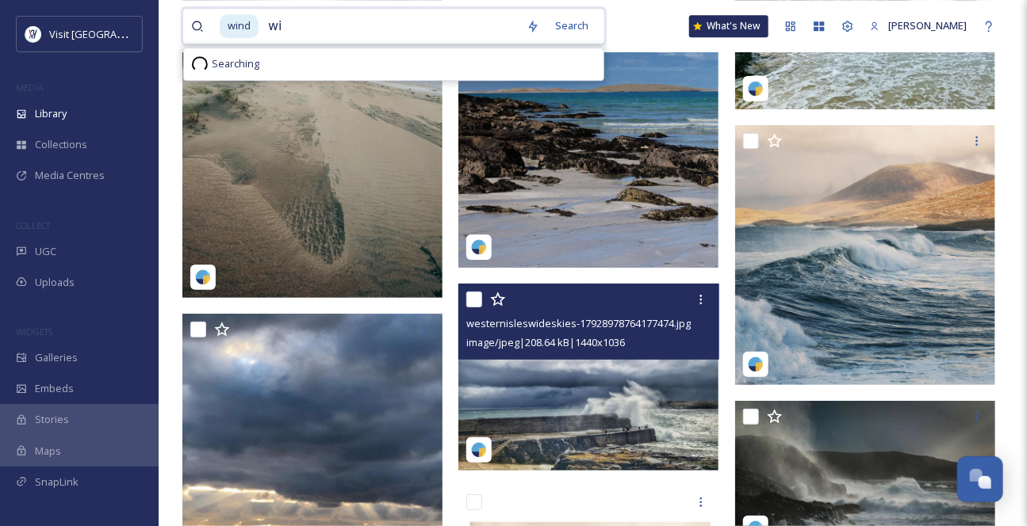
type input "w"
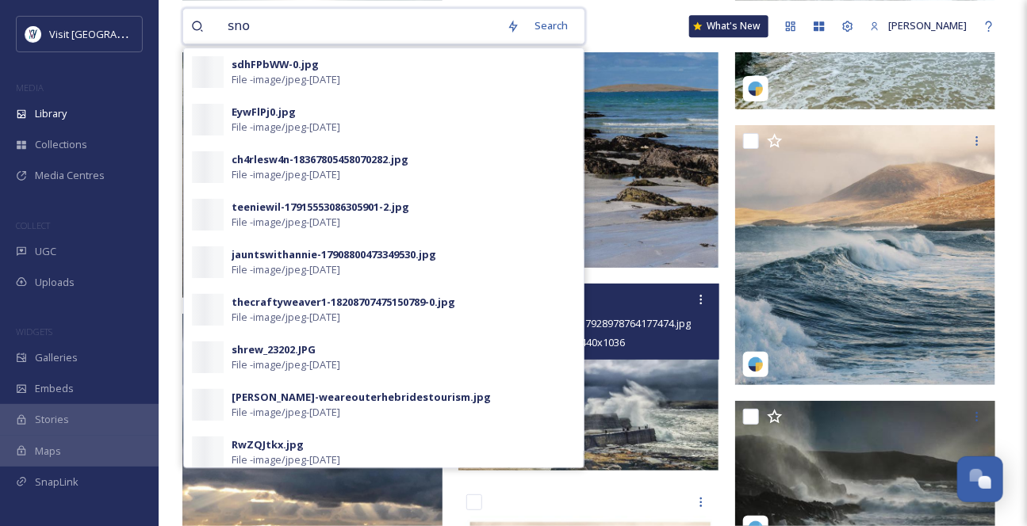
type input "snow"
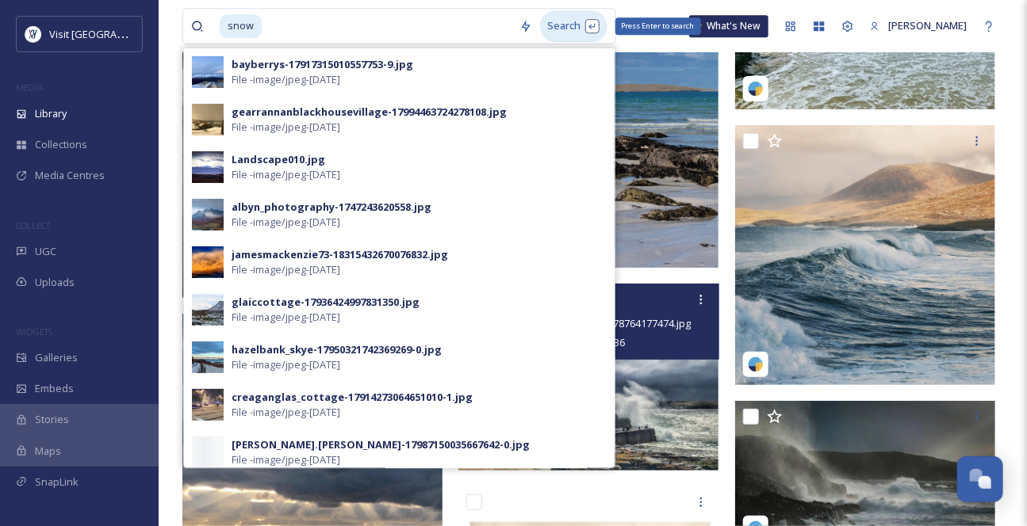
click at [567, 29] on div "Search Press Enter to search" at bounding box center [573, 25] width 67 height 31
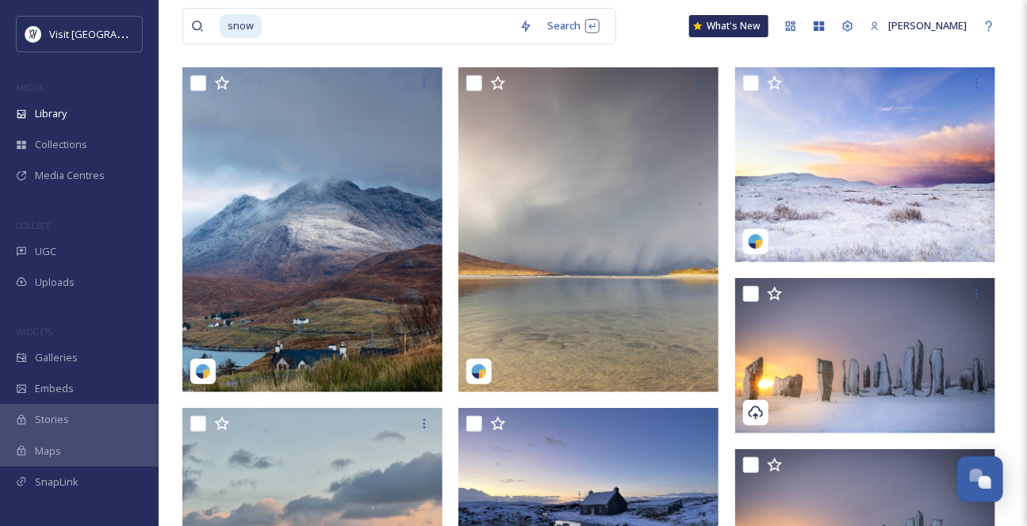
scroll to position [143, 0]
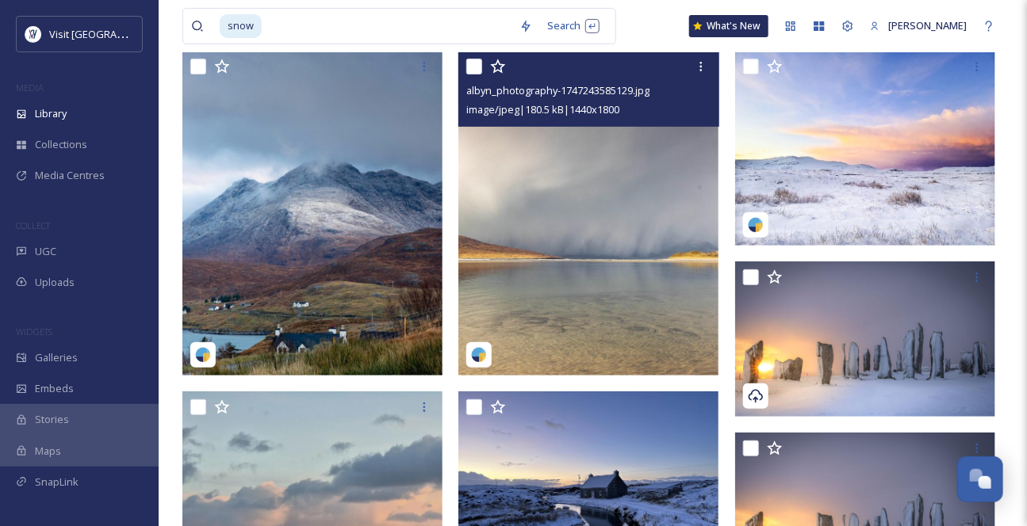
click at [612, 264] on img at bounding box center [588, 213] width 260 height 325
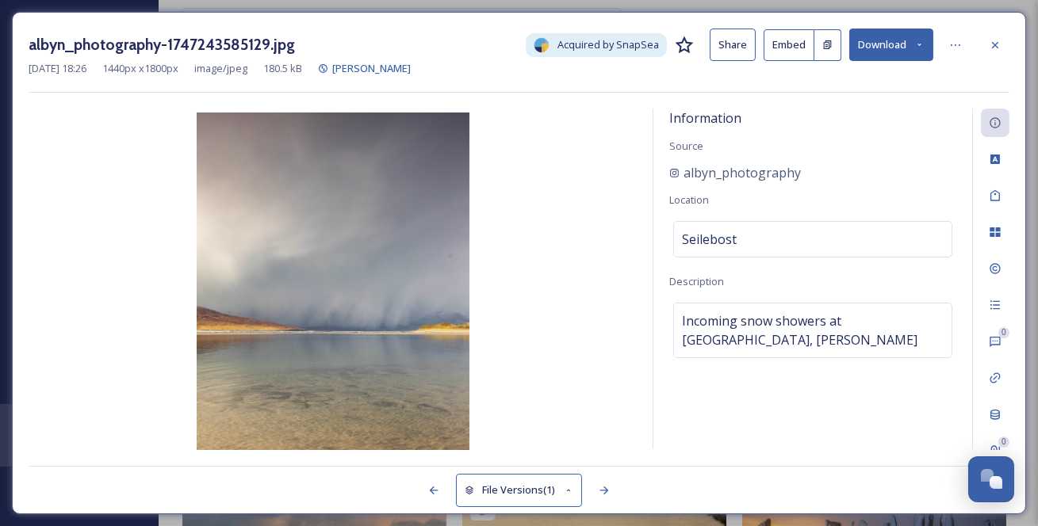
click at [909, 50] on button "Download" at bounding box center [891, 45] width 84 height 33
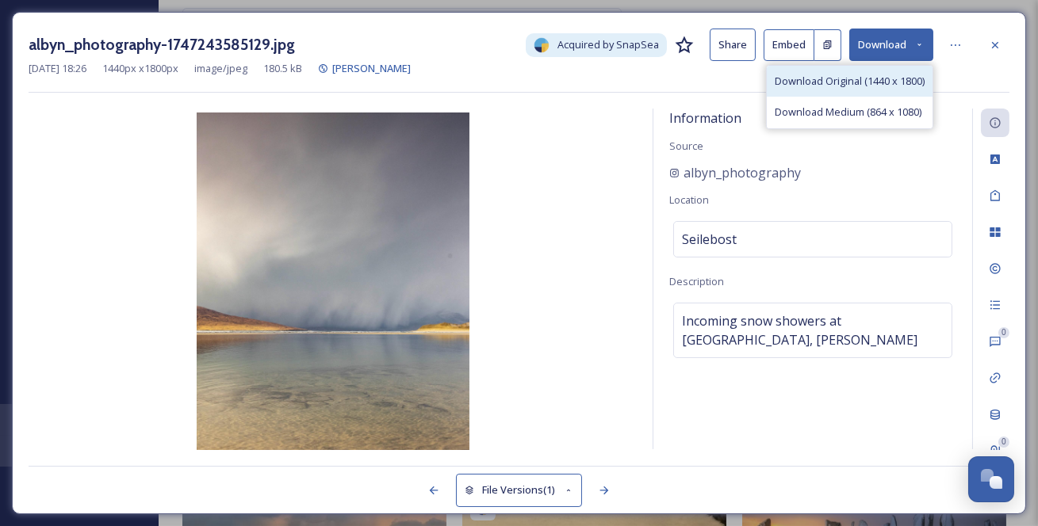
click at [853, 85] on span "Download Original (1440 x 1800)" at bounding box center [850, 81] width 150 height 15
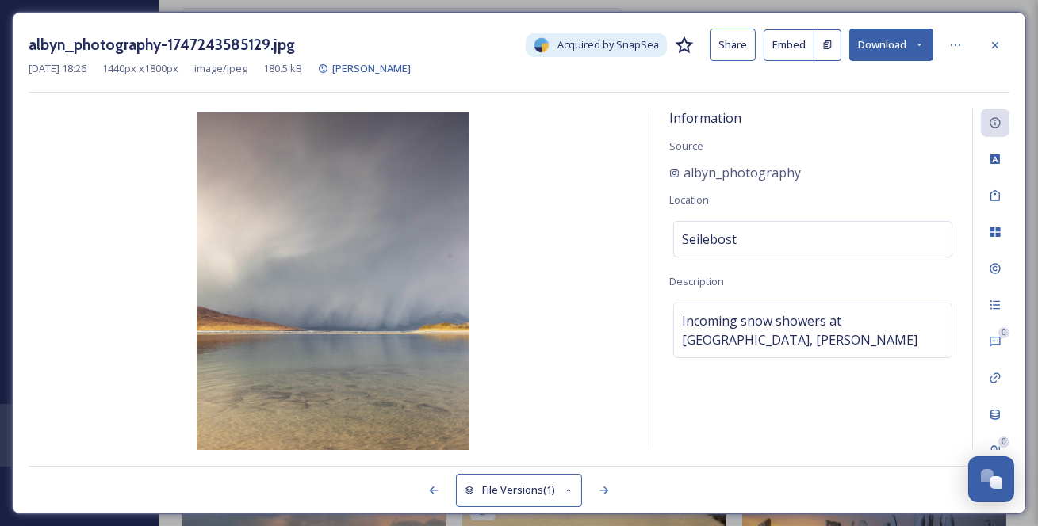
click at [701, 209] on div "Information Source albyn_photography Location Seilebost Description Incoming sn…" at bounding box center [812, 279] width 319 height 341
drag, startPoint x: 838, startPoint y: 188, endPoint x: 682, endPoint y: 193, distance: 156.3
click at [682, 182] on div "albyn_photography" at bounding box center [812, 172] width 287 height 19
copy span "albyn_photography"
click at [996, 47] on icon at bounding box center [995, 44] width 6 height 6
